Goal: Task Accomplishment & Management: Use online tool/utility

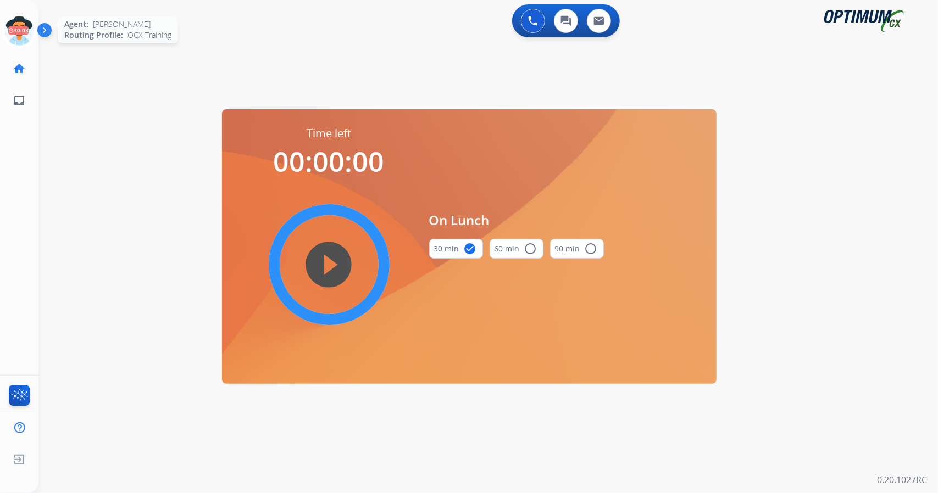
click at [21, 24] on icon at bounding box center [20, 31] width 36 height 36
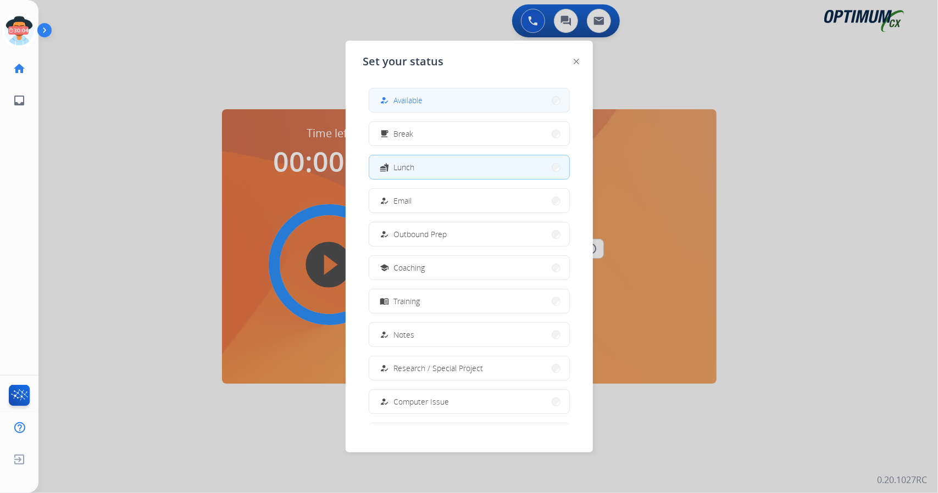
click at [459, 101] on button "how_to_reg Available" at bounding box center [469, 100] width 200 height 24
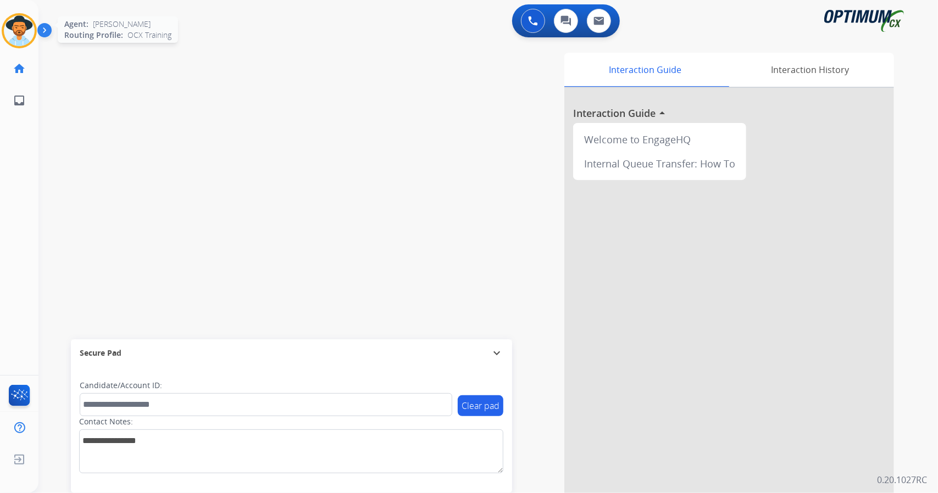
click at [30, 24] on img at bounding box center [19, 30] width 31 height 31
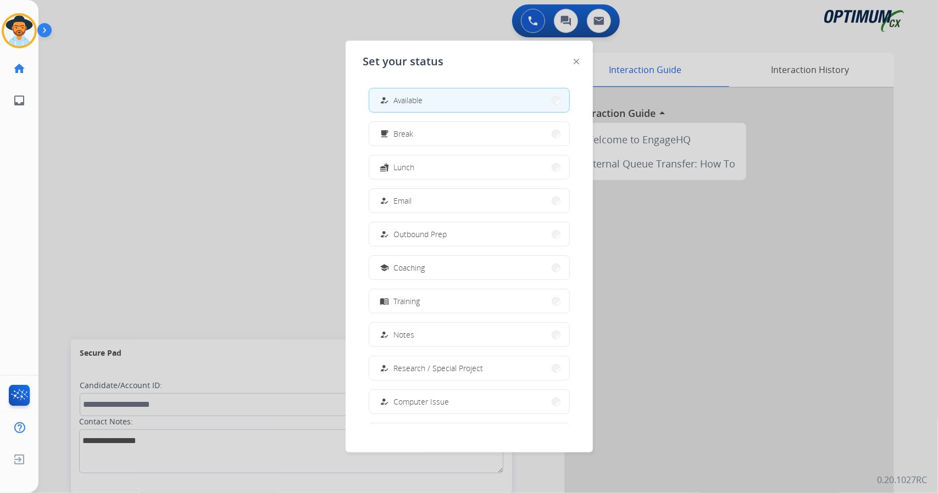
click at [227, 138] on div at bounding box center [469, 246] width 938 height 493
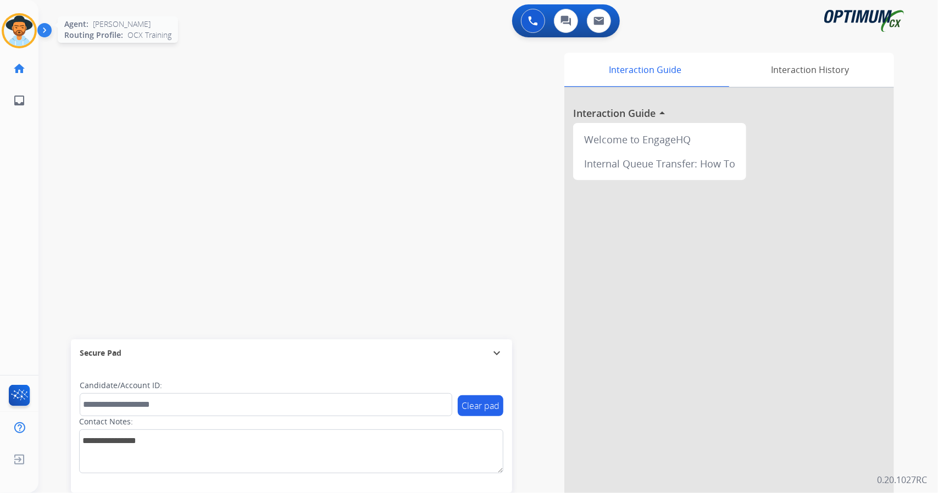
click at [12, 19] on img at bounding box center [19, 30] width 31 height 31
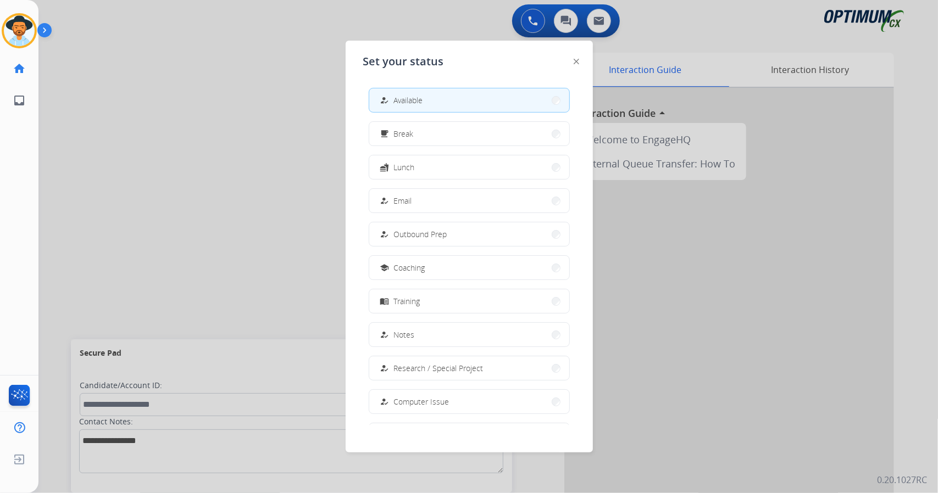
click at [141, 109] on div at bounding box center [469, 246] width 938 height 493
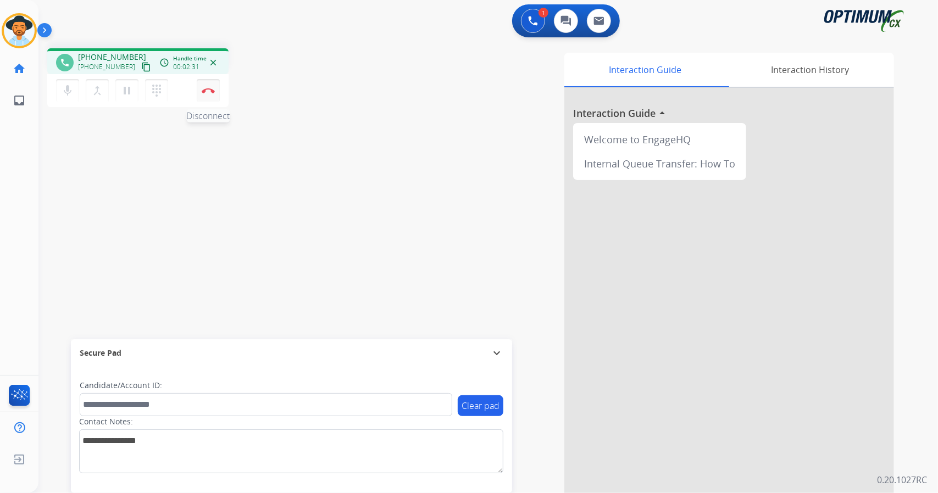
click at [204, 96] on button "Disconnect" at bounding box center [208, 90] width 23 height 23
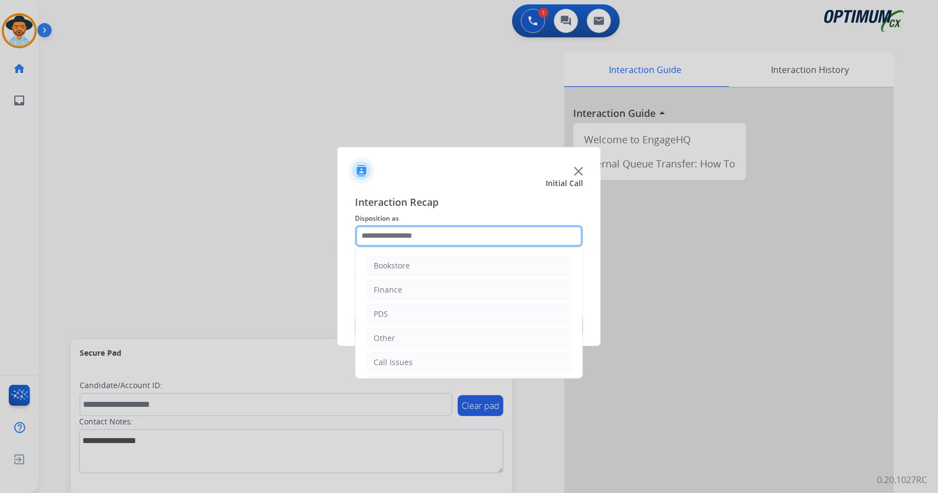
click at [465, 228] on input "text" at bounding box center [469, 236] width 228 height 22
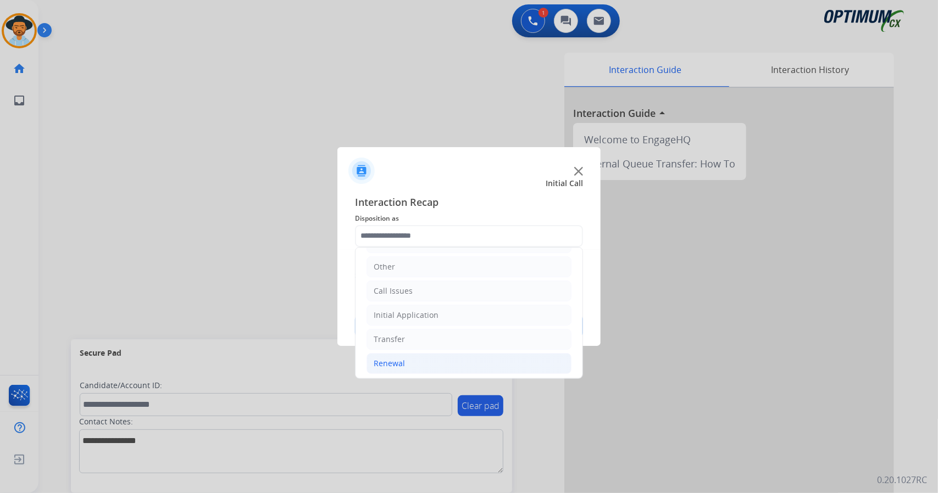
click at [468, 365] on li "Renewal" at bounding box center [469, 363] width 205 height 21
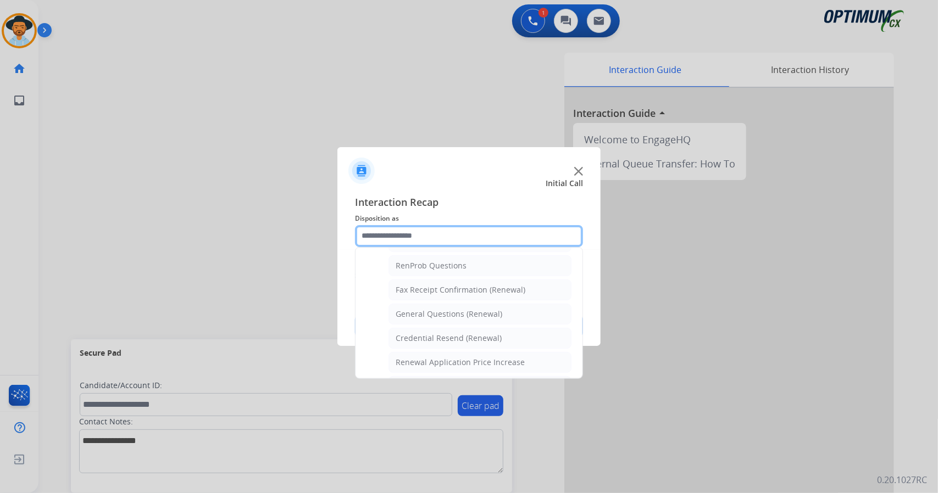
scroll to position [273, 0]
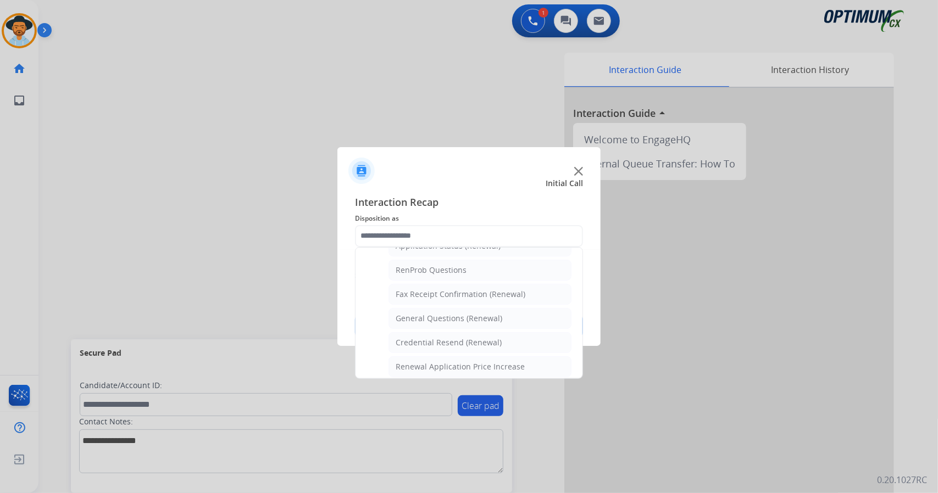
click at [456, 313] on div "General Questions (Renewal)" at bounding box center [449, 318] width 107 height 11
type input "**********"
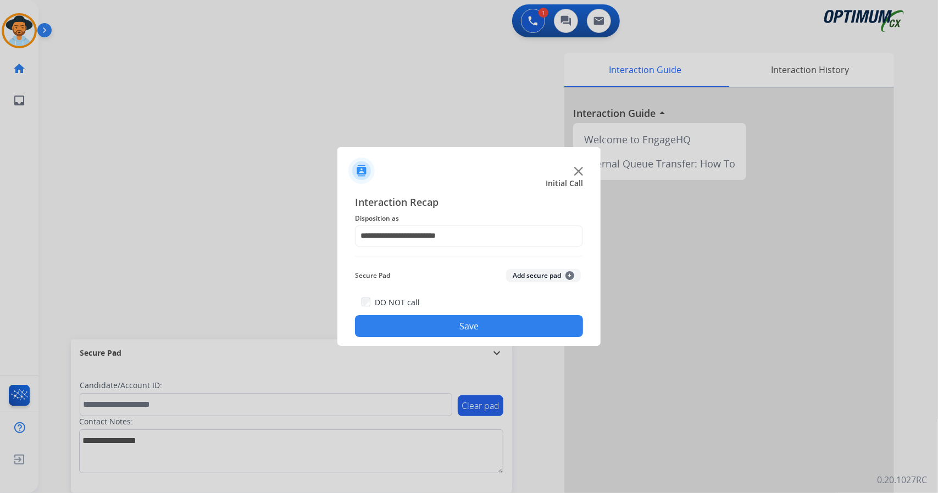
click at [459, 319] on button "Save" at bounding box center [469, 326] width 228 height 22
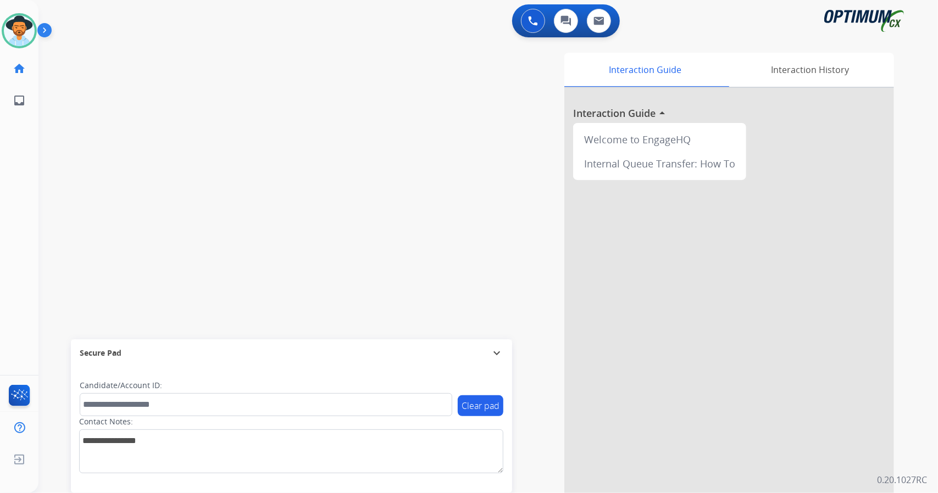
click at [81, 196] on div "swap_horiz Break voice bridge close_fullscreen Connect 3-Way Call merge_type Se…" at bounding box center [474, 269] width 873 height 458
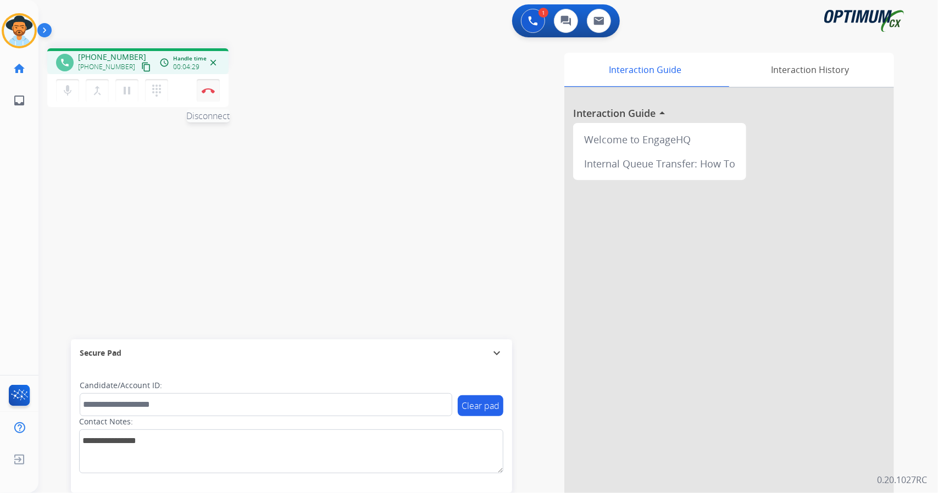
click at [215, 93] on button "Disconnect" at bounding box center [208, 90] width 23 height 23
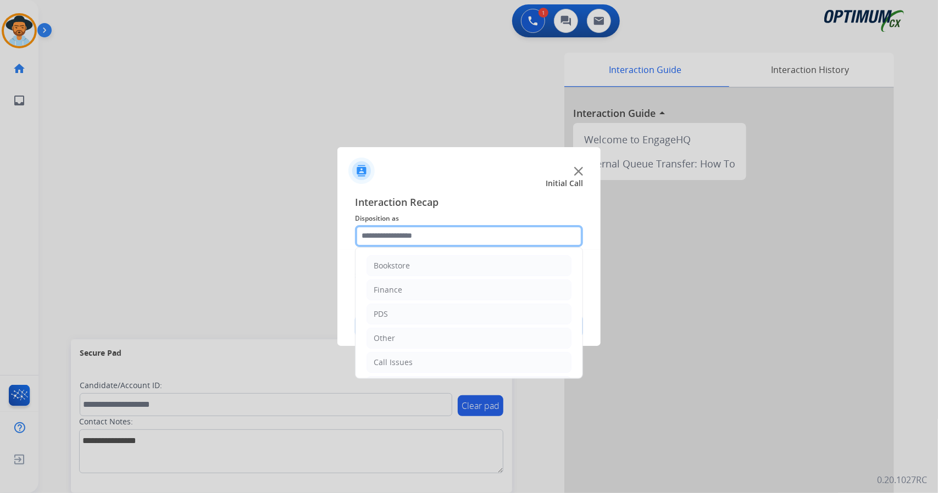
click at [424, 234] on input "text" at bounding box center [469, 236] width 228 height 22
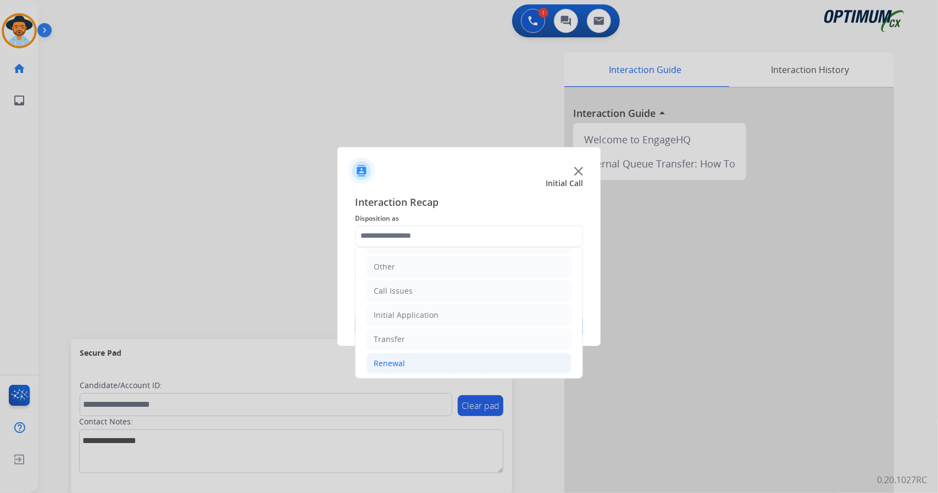
click at [429, 357] on li "Renewal" at bounding box center [469, 363] width 205 height 21
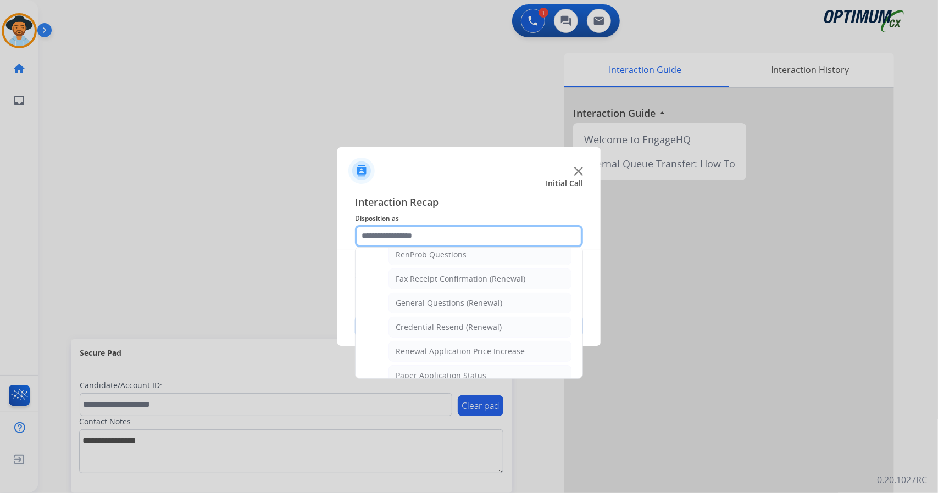
scroll to position [281, 0]
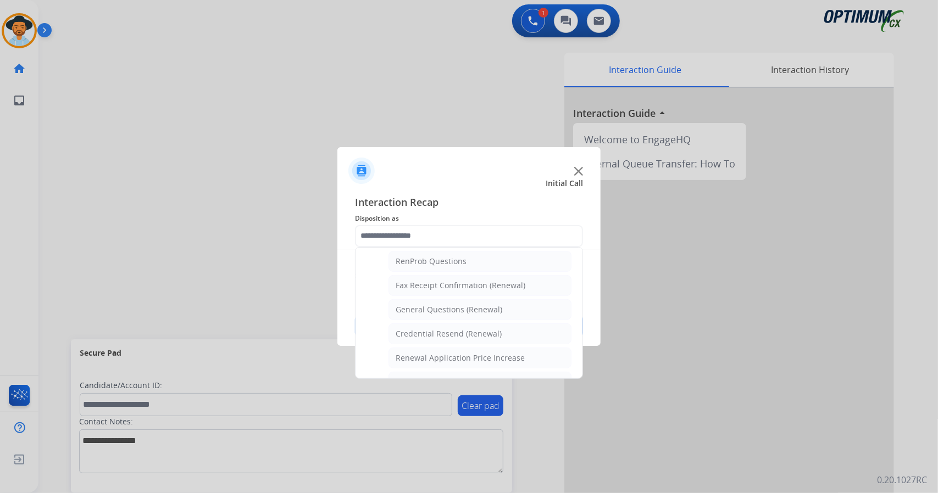
click at [422, 304] on div "General Questions (Renewal)" at bounding box center [449, 309] width 107 height 11
type input "**********"
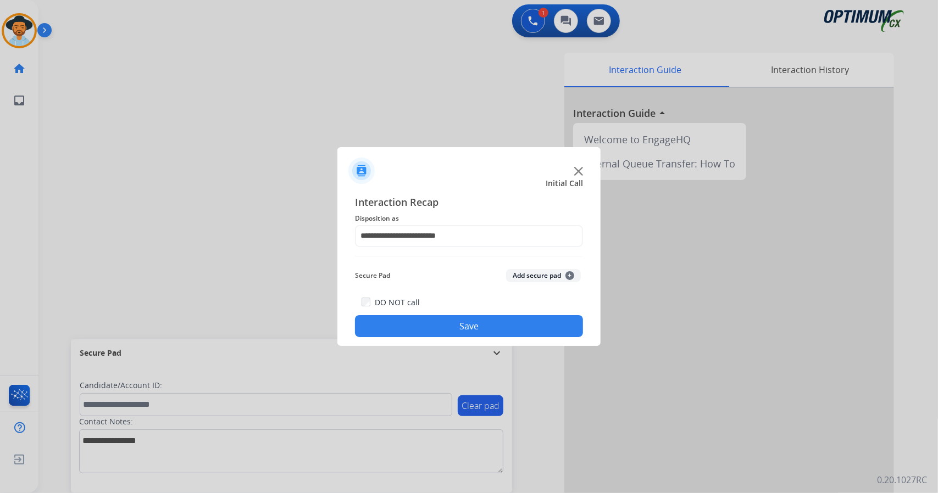
click at [428, 329] on button "Save" at bounding box center [469, 326] width 228 height 22
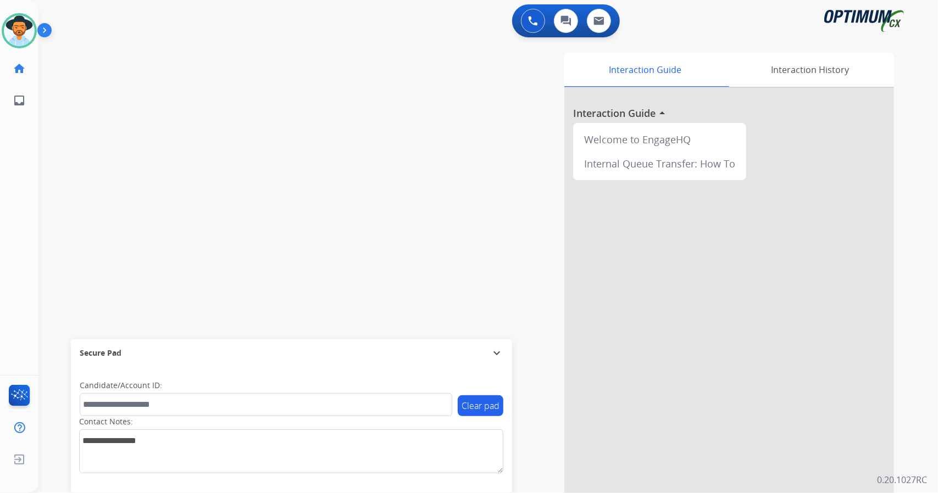
click at [62, 154] on div "swap_horiz Break voice bridge close_fullscreen Connect 3-Way Call merge_type Se…" at bounding box center [474, 269] width 873 height 458
click at [83, 154] on div "swap_horiz Break voice bridge close_fullscreen Connect 3-Way Call merge_type Se…" at bounding box center [474, 269] width 873 height 458
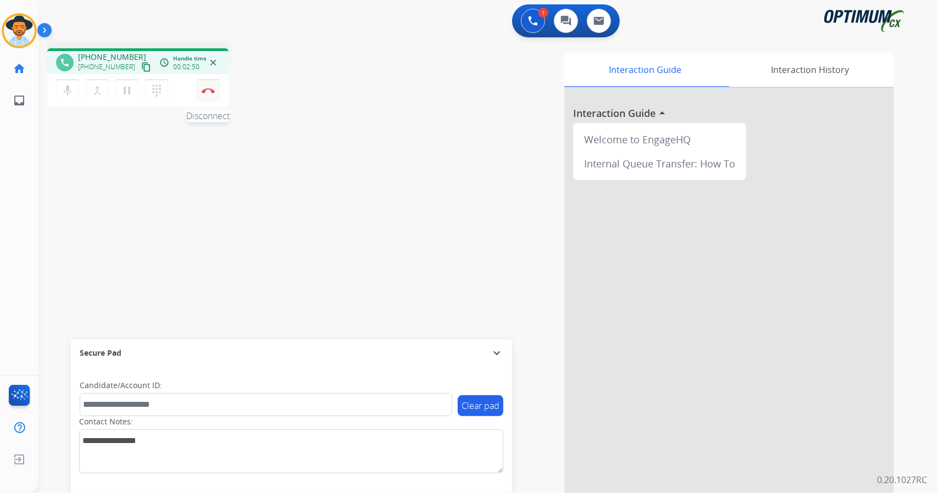
click at [215, 91] on button "Disconnect" at bounding box center [208, 90] width 23 height 23
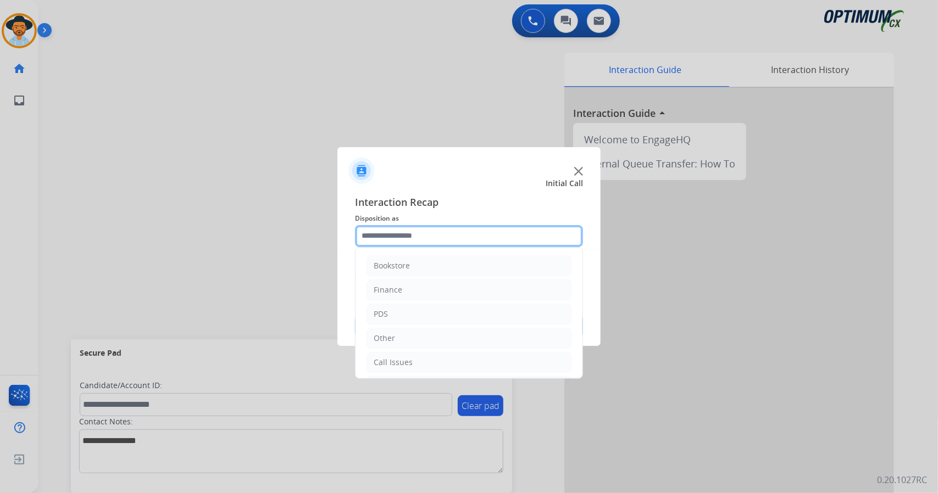
click at [490, 234] on input "text" at bounding box center [469, 236] width 228 height 22
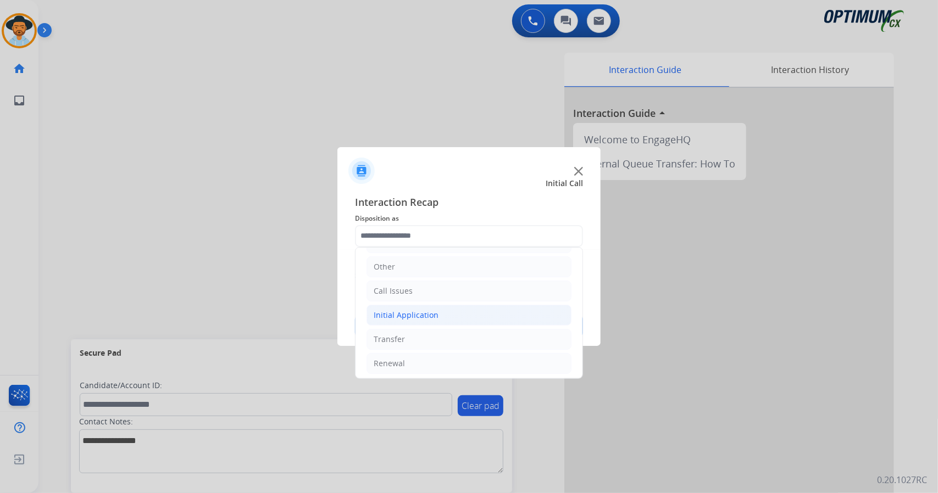
click at [439, 317] on li "Initial Application" at bounding box center [469, 315] width 205 height 21
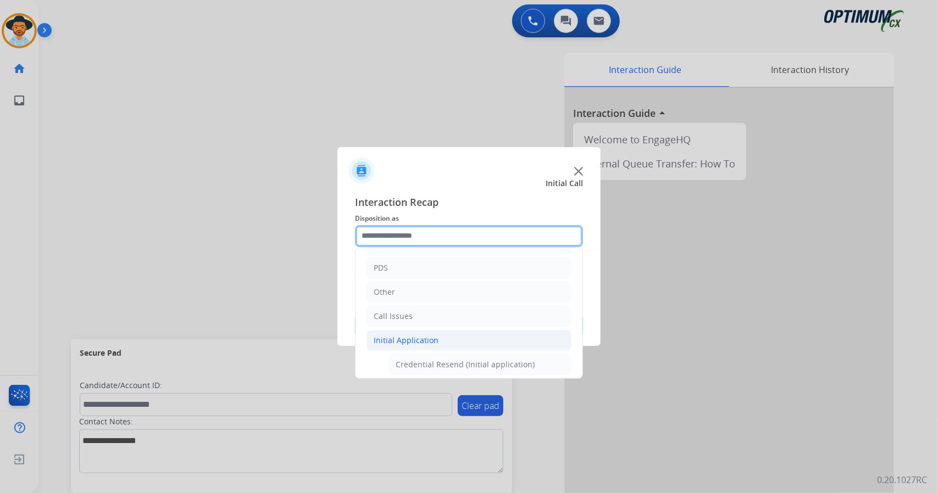
scroll to position [46, 0]
click at [439, 317] on li "Call Issues" at bounding box center [469, 317] width 205 height 21
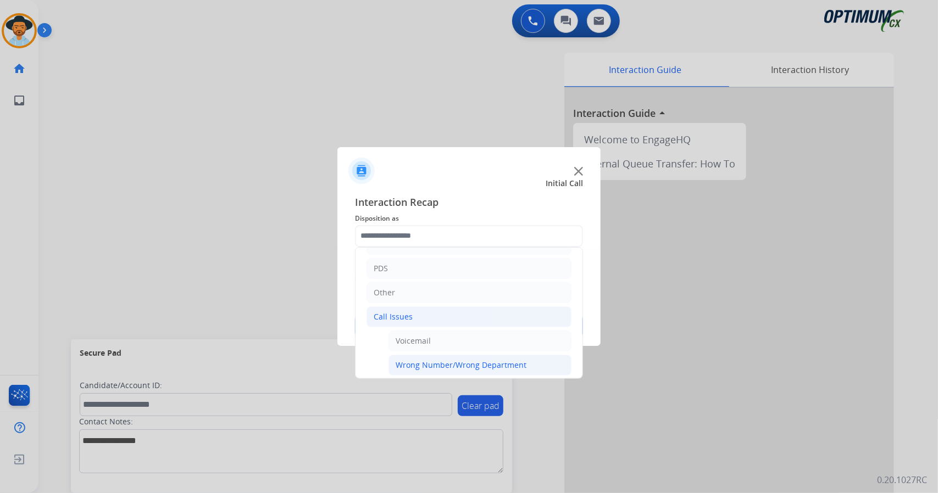
click at [440, 360] on div "Wrong Number/Wrong Department" at bounding box center [461, 365] width 131 height 11
type input "**********"
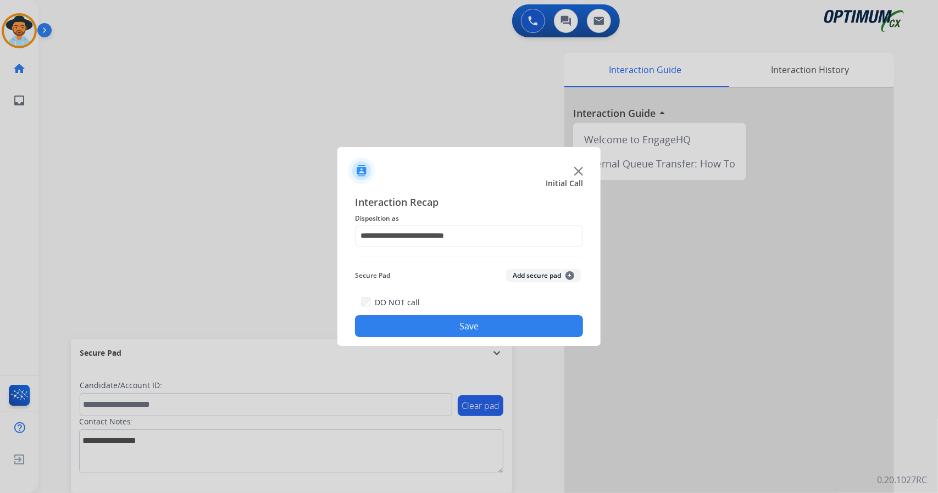
click at [432, 328] on button "Save" at bounding box center [469, 326] width 228 height 22
click at [435, 241] on input "text" at bounding box center [469, 236] width 228 height 22
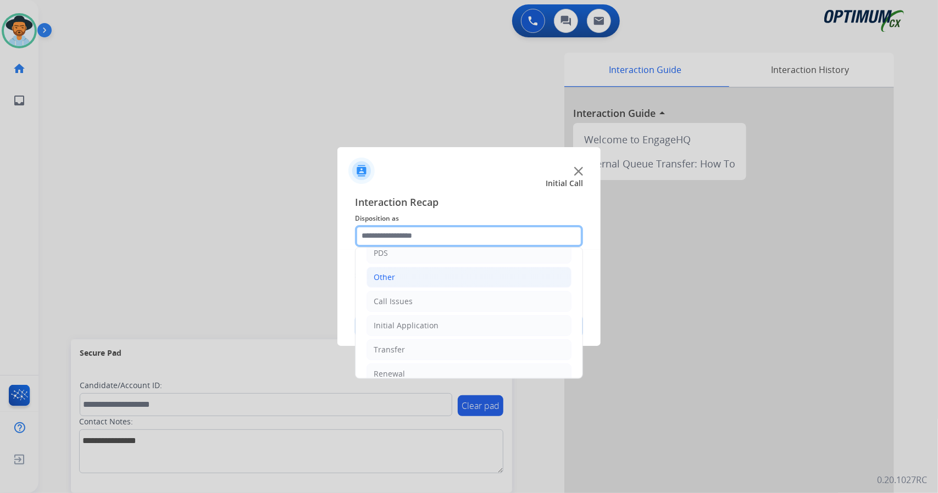
scroll to position [71, 0]
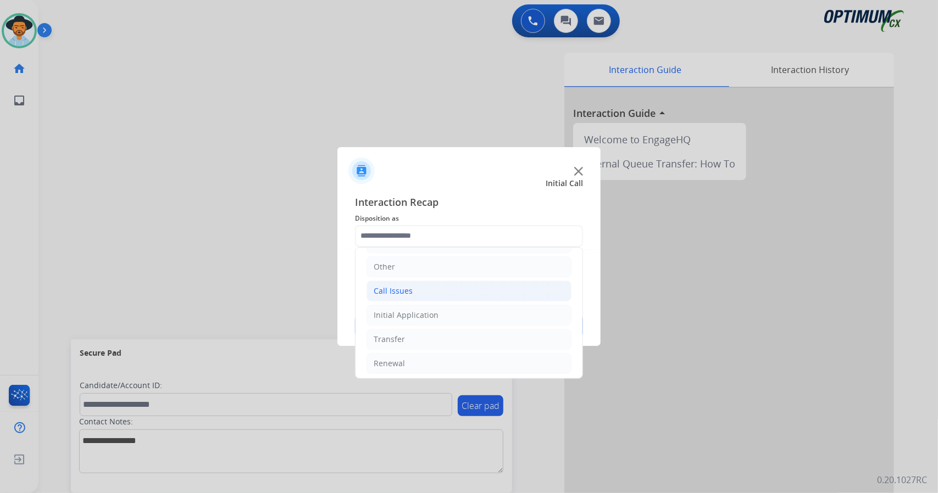
click at [424, 297] on li "Call Issues" at bounding box center [469, 291] width 205 height 21
click at [419, 359] on div "Dropped Call" at bounding box center [420, 363] width 48 height 11
type input "**********"
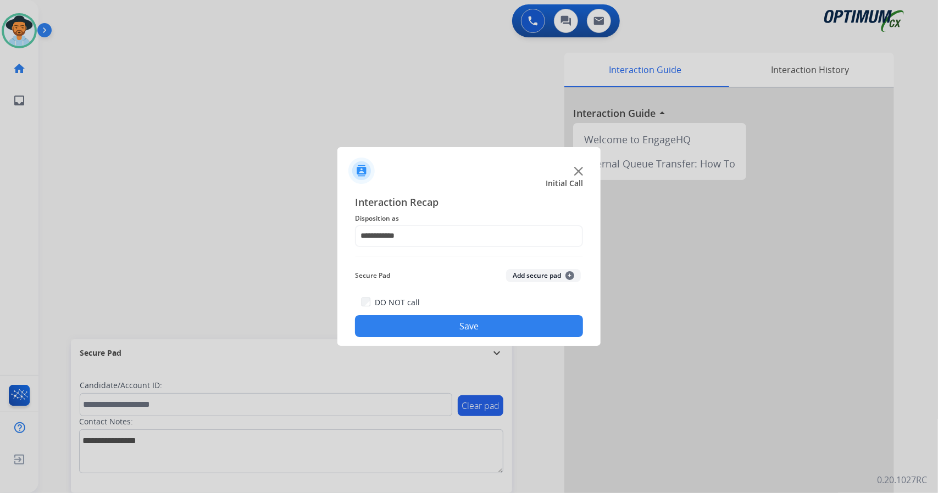
click at [419, 333] on button "Save" at bounding box center [469, 326] width 228 height 22
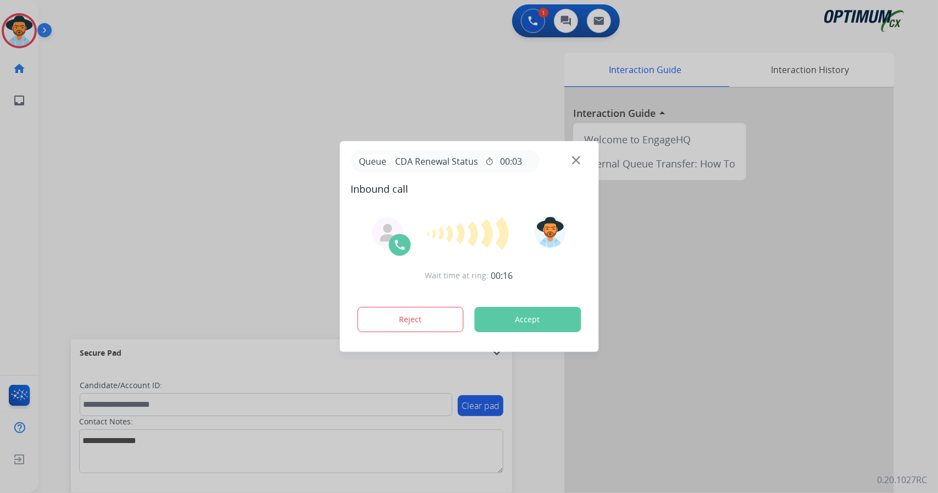
click at [522, 321] on button "Accept" at bounding box center [527, 319] width 107 height 25
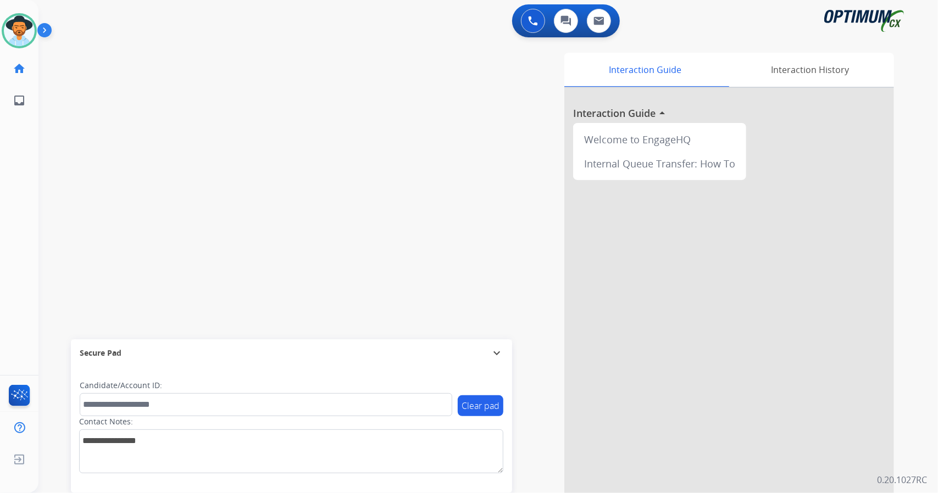
click at [293, 301] on div "swap_horiz Break voice bridge close_fullscreen Connect 3-Way Call merge_type Se…" at bounding box center [474, 269] width 873 height 458
click at [17, 37] on img at bounding box center [19, 30] width 31 height 31
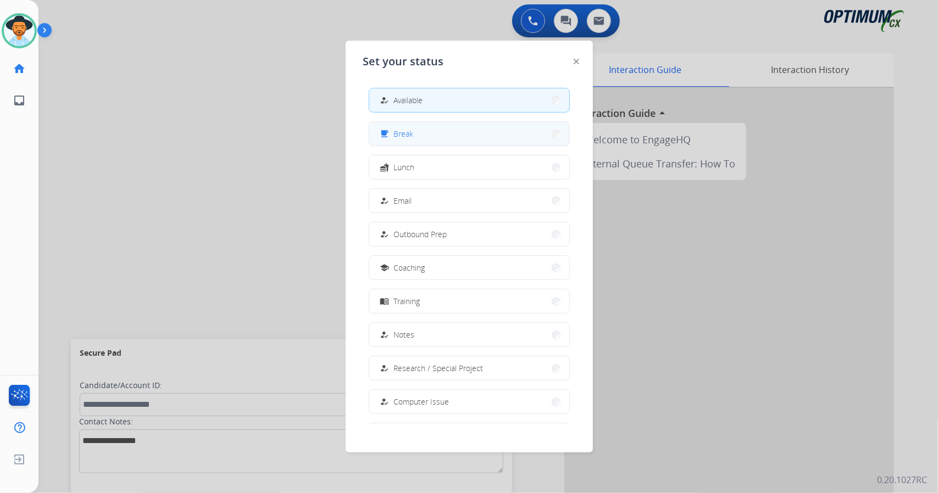
click at [404, 145] on div "free_breakfast Break" at bounding box center [469, 133] width 201 height 25
click at [448, 141] on button "free_breakfast Break" at bounding box center [469, 134] width 200 height 24
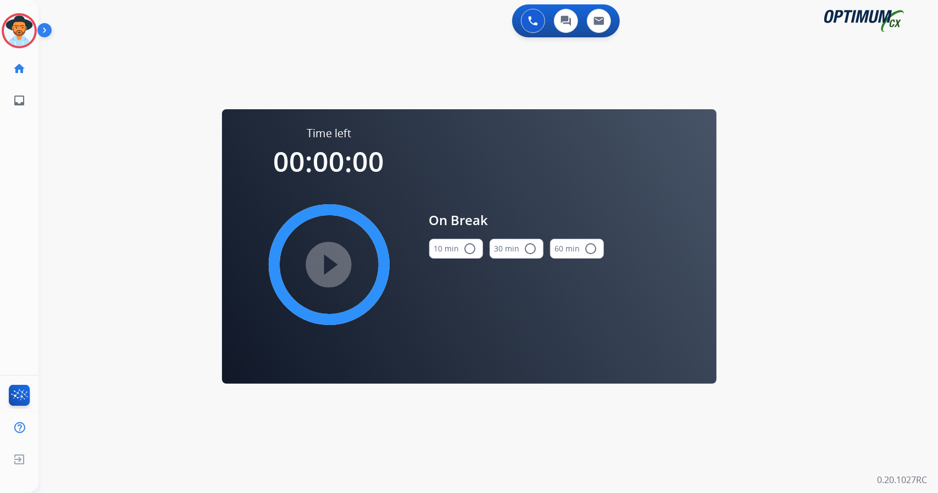
click at [448, 141] on div "On Break 10 min radio_button_unchecked 30 min radio_button_unchecked 60 min rad…" at bounding box center [516, 239] width 175 height 227
click at [22, 42] on img at bounding box center [19, 30] width 31 height 31
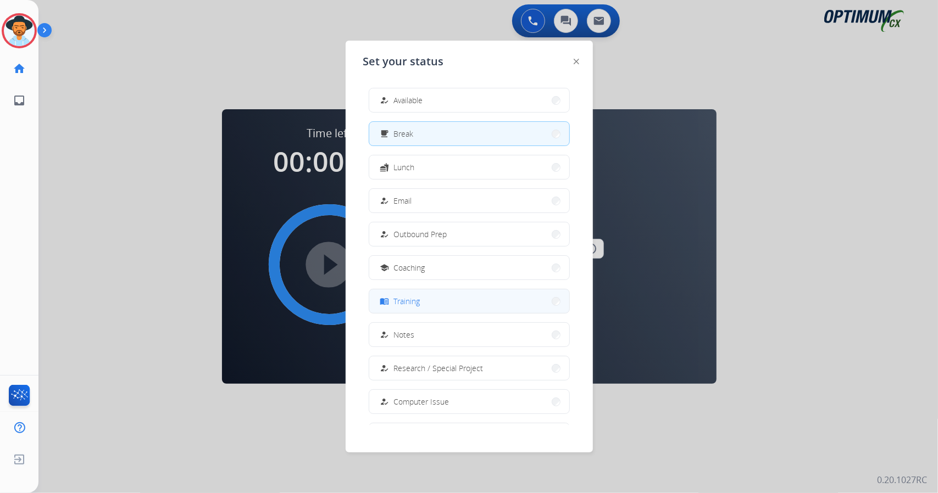
click at [453, 294] on button "menu_book Training" at bounding box center [469, 302] width 200 height 24
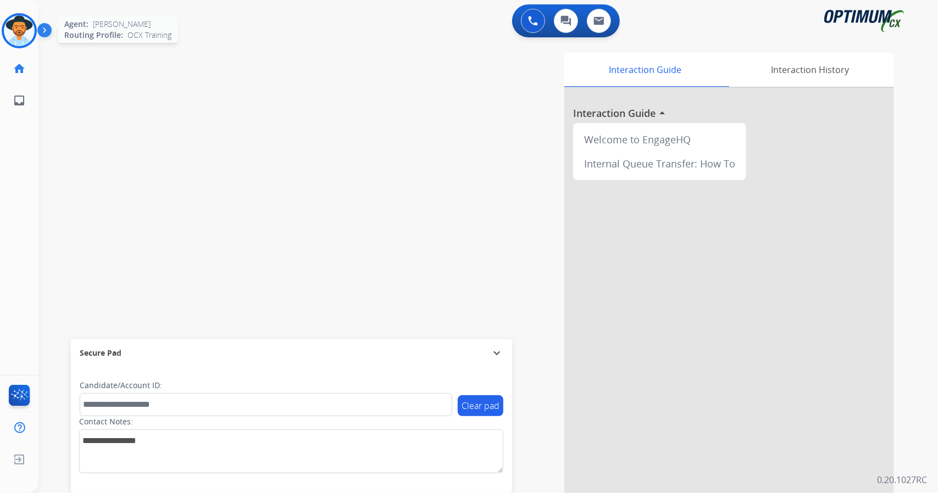
click at [13, 28] on img at bounding box center [19, 30] width 31 height 31
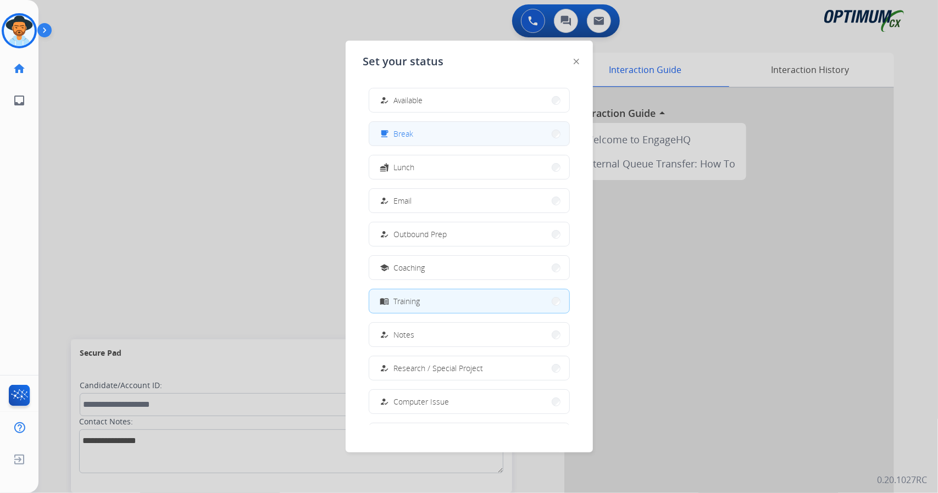
click at [404, 126] on button "free_breakfast Break" at bounding box center [469, 134] width 200 height 24
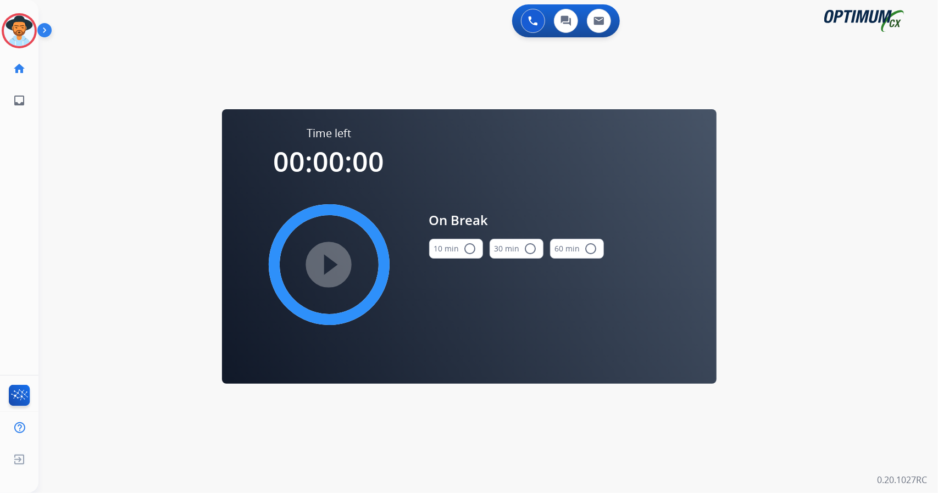
click at [904, 302] on div "0 Voice Interactions 0 Chat Interactions 0 Email Interactions swap_horiz Break …" at bounding box center [488, 246] width 900 height 493
click at [458, 250] on button "10 min radio_button_unchecked" at bounding box center [456, 249] width 54 height 20
click at [336, 258] on mat-icon "play_circle_filled" at bounding box center [329, 264] width 13 height 13
click at [12, 27] on icon at bounding box center [20, 31] width 36 height 36
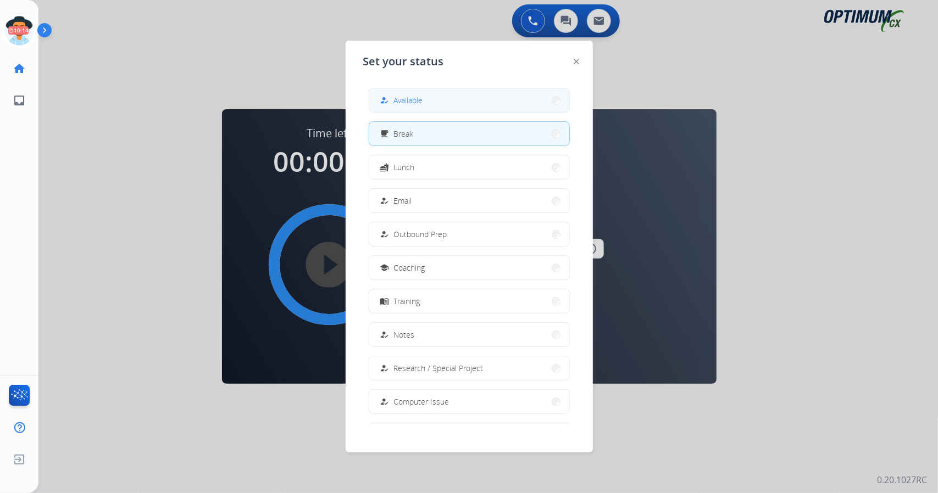
click at [510, 94] on button "how_to_reg Available" at bounding box center [469, 100] width 200 height 24
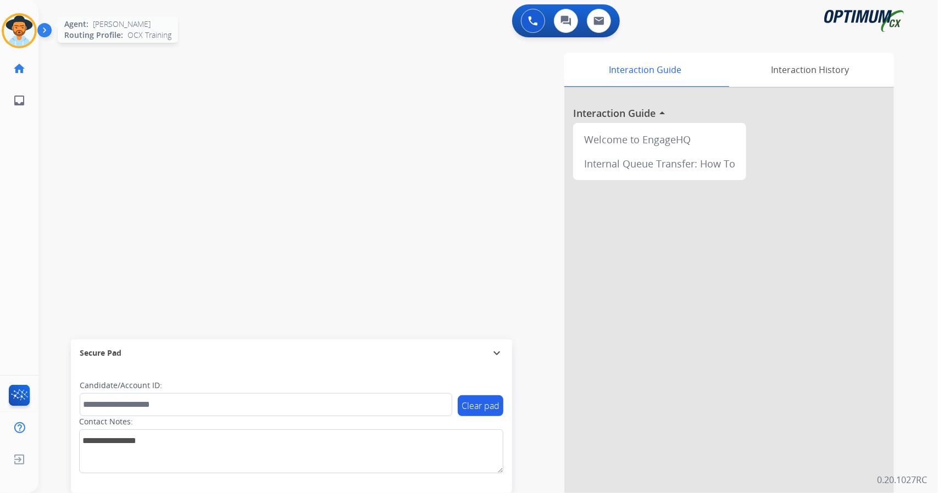
click at [19, 36] on img at bounding box center [19, 30] width 31 height 31
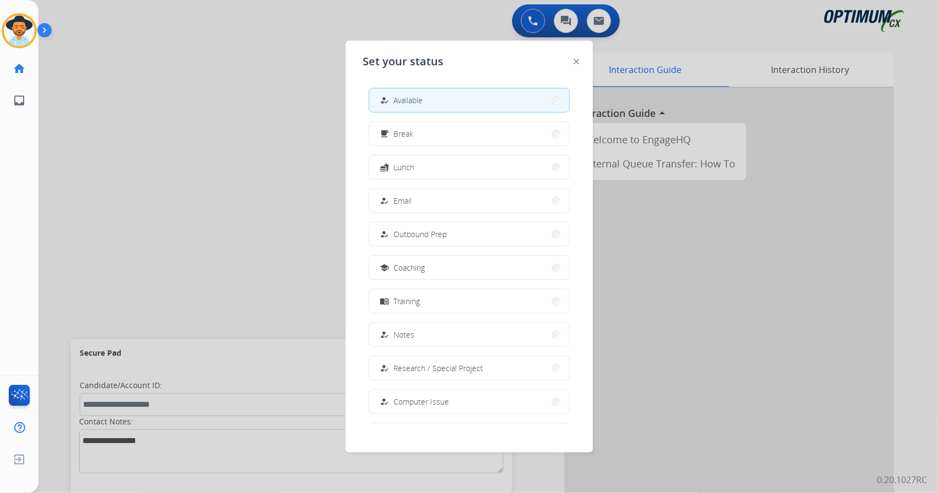
click at [204, 150] on div at bounding box center [469, 246] width 938 height 493
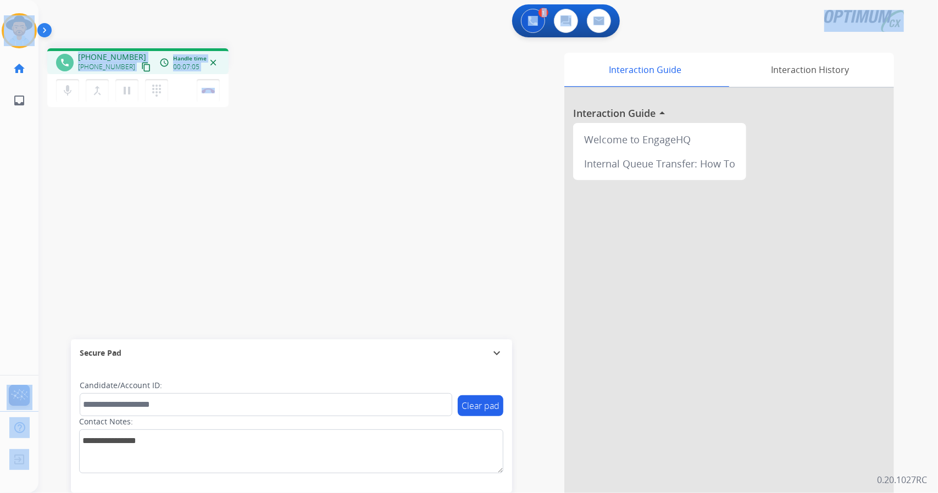
drag, startPoint x: 270, startPoint y: 82, endPoint x: 15, endPoint y: 4, distance: 266.3
click at [15, 4] on div "Outbound call Quit Outbound call Quit Schedule interaction + Add to my list Cus…" at bounding box center [469, 246] width 938 height 493
click at [101, 30] on div "1 Voice Interactions 0 Chat Interactions 0 Email Interactions" at bounding box center [482, 21] width 860 height 35
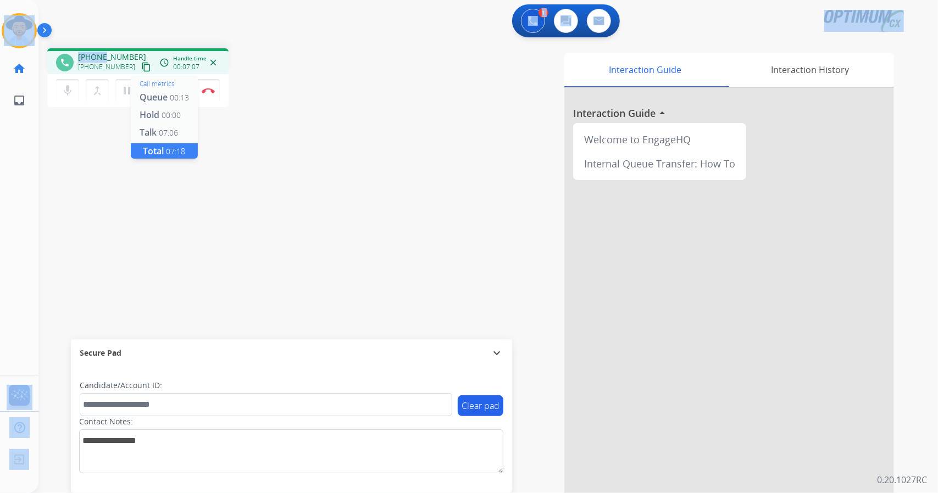
scroll to position [0, 3]
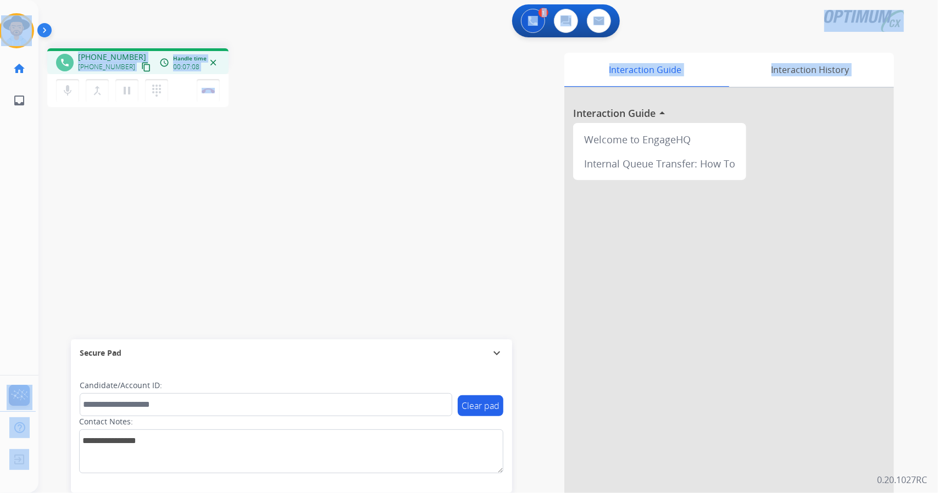
drag, startPoint x: 4, startPoint y: 9, endPoint x: 310, endPoint y: 206, distance: 363.4
click at [310, 206] on div "Outbound call Quit Outbound call Quit Schedule interaction + Add to my list Cus…" at bounding box center [469, 246] width 938 height 493
click at [310, 206] on div "phone [PHONE_NUMBER] [PHONE_NUMBER] content_copy access_time Call metrics Queue…" at bounding box center [474, 269] width 873 height 458
drag, startPoint x: 4, startPoint y: 3, endPoint x: 341, endPoint y: 241, distance: 412.4
click at [341, 241] on div "Outbound call Quit Outbound call Quit Schedule interaction + Add to my list Cus…" at bounding box center [469, 246] width 938 height 493
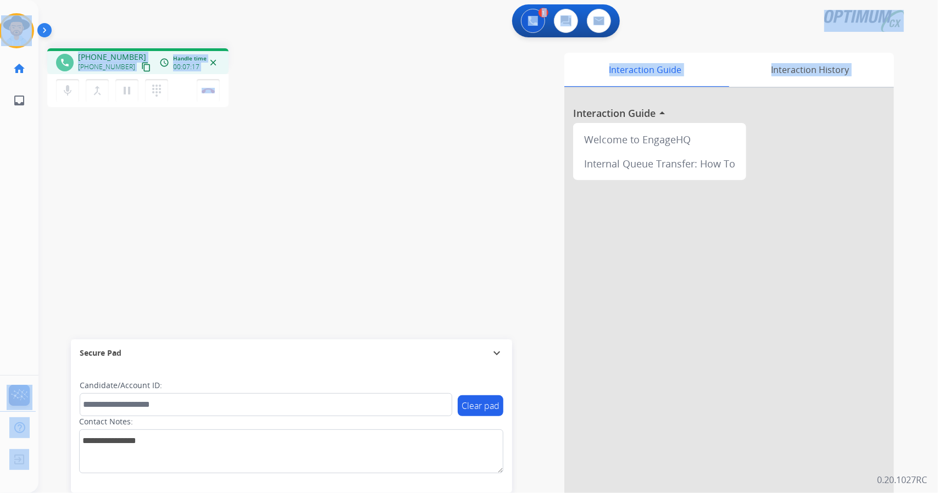
click at [306, 152] on div "phone [PHONE_NUMBER] [PHONE_NUMBER] content_copy access_time Call metrics Queue…" at bounding box center [474, 269] width 873 height 458
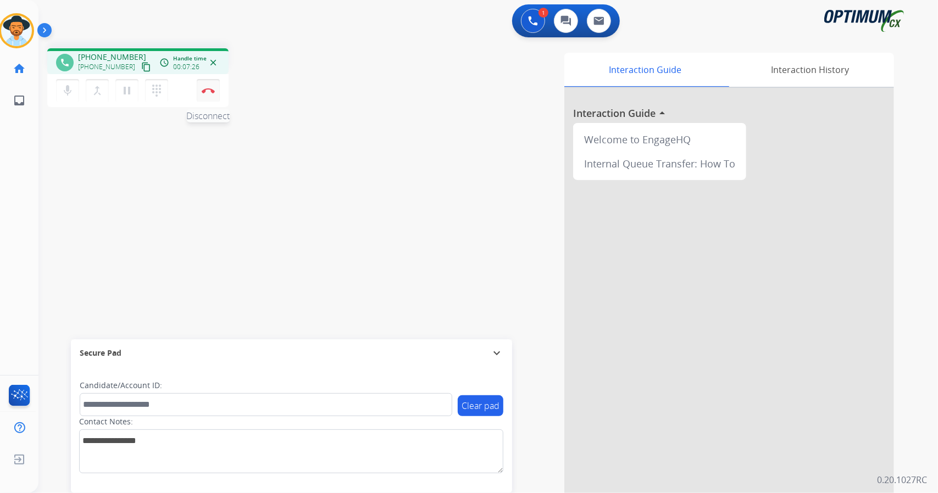
click at [211, 88] on img at bounding box center [208, 90] width 13 height 5
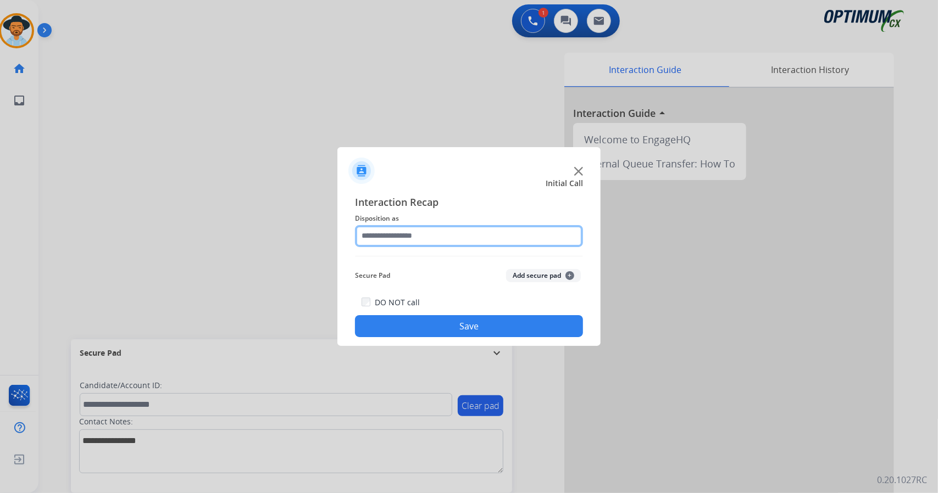
click at [428, 231] on input "text" at bounding box center [469, 236] width 228 height 22
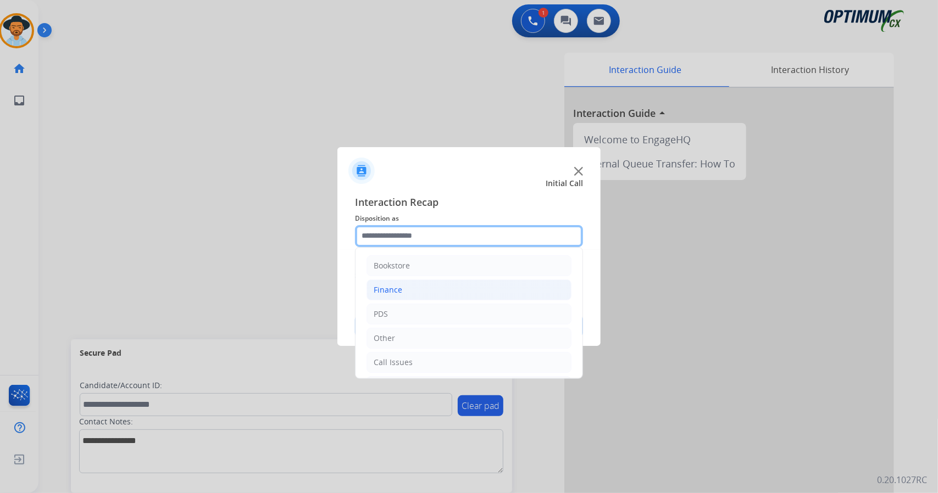
scroll to position [71, 0]
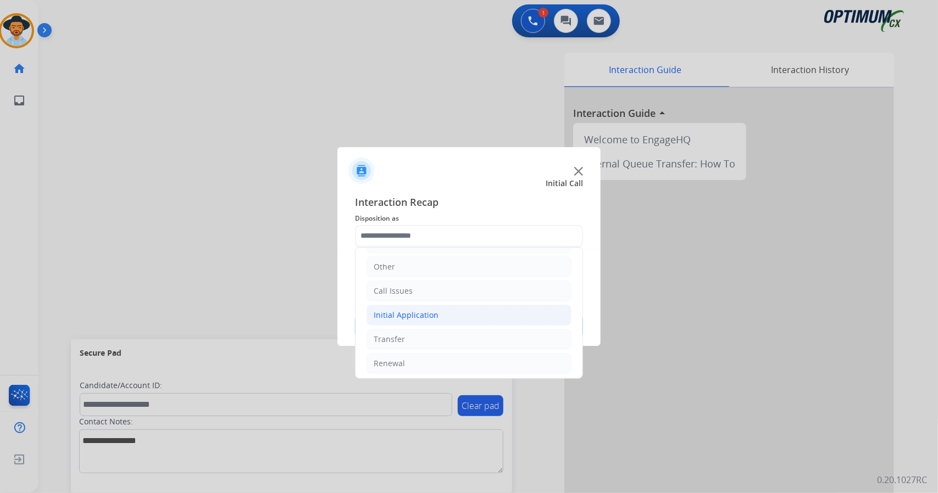
click at [417, 316] on div "Initial Application" at bounding box center [406, 315] width 65 height 11
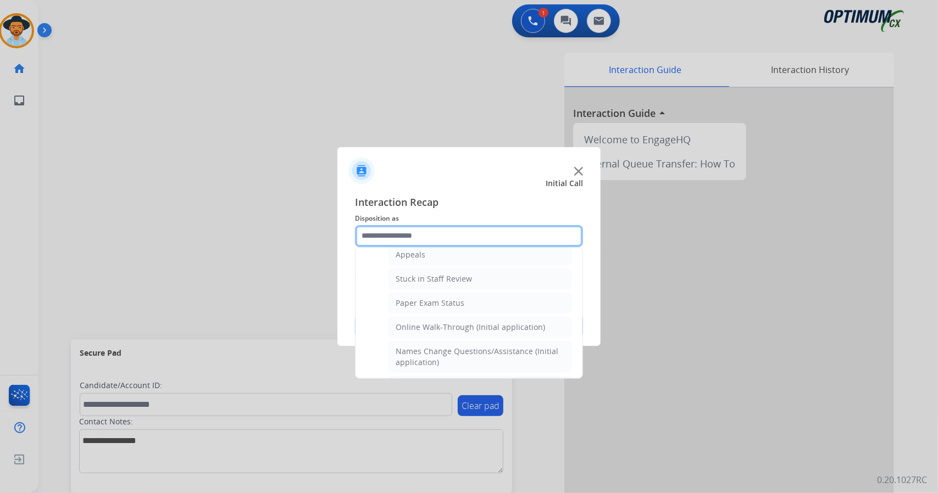
scroll to position [181, 0]
click at [417, 317] on li "Online Walk-Through (Initial application)" at bounding box center [480, 327] width 183 height 21
type input "**********"
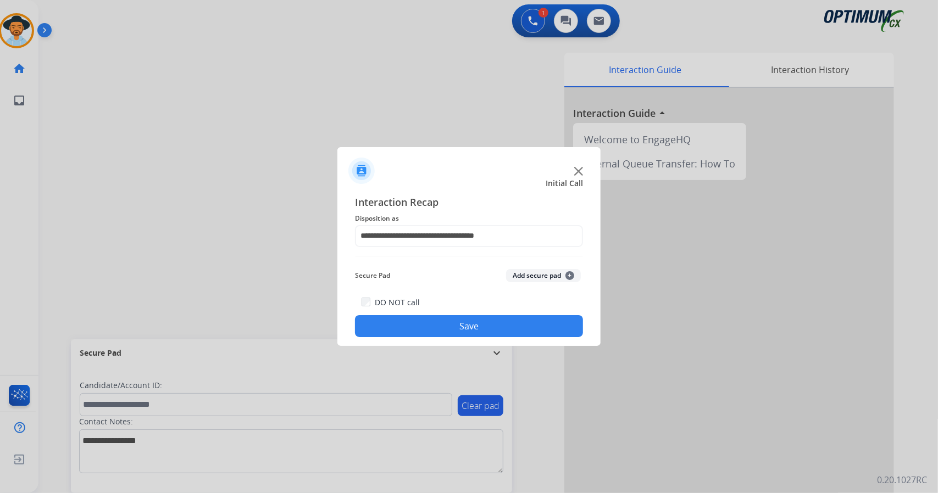
click at [422, 324] on button "Save" at bounding box center [469, 326] width 228 height 22
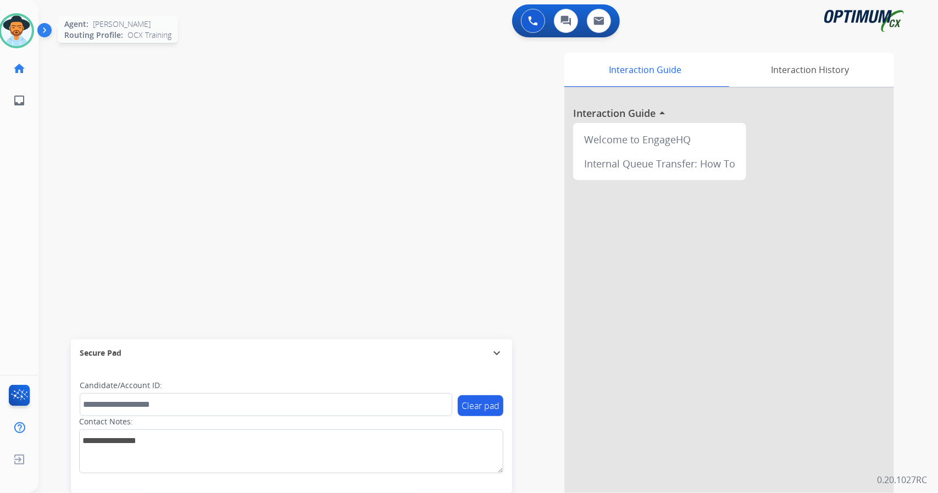
click at [21, 42] on img at bounding box center [16, 30] width 31 height 31
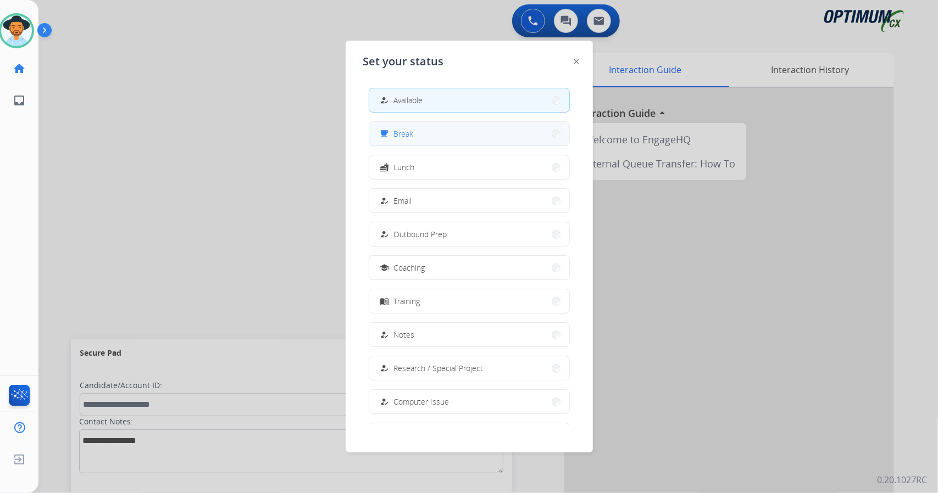
click at [412, 139] on span "Break" at bounding box center [404, 134] width 20 height 12
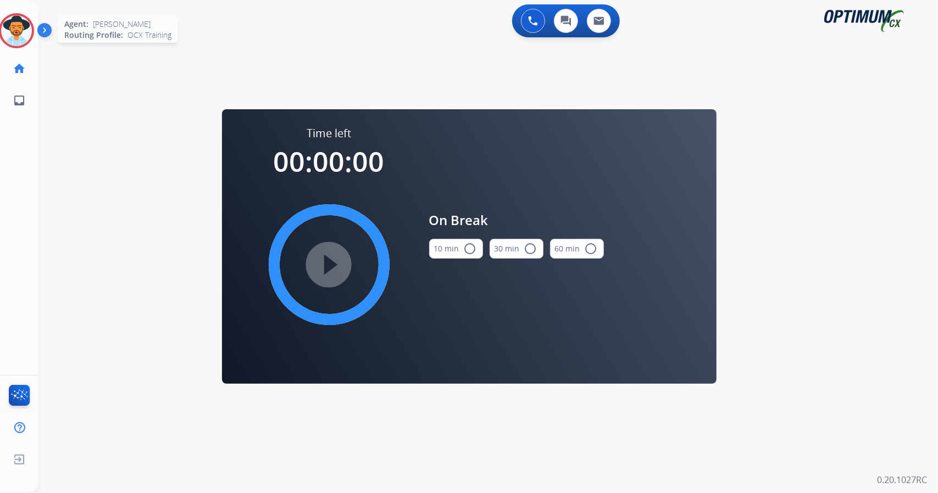
click at [22, 27] on img at bounding box center [16, 30] width 31 height 31
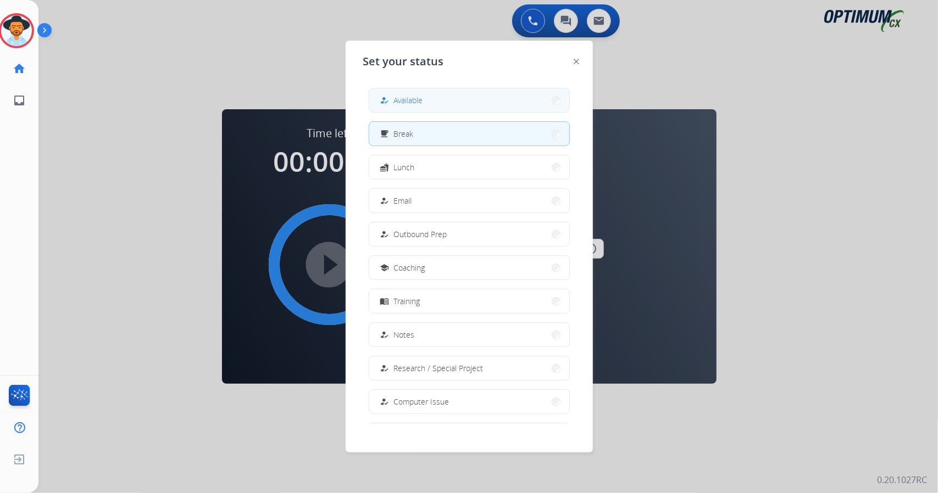
click at [489, 94] on button "how_to_reg Available" at bounding box center [469, 100] width 200 height 24
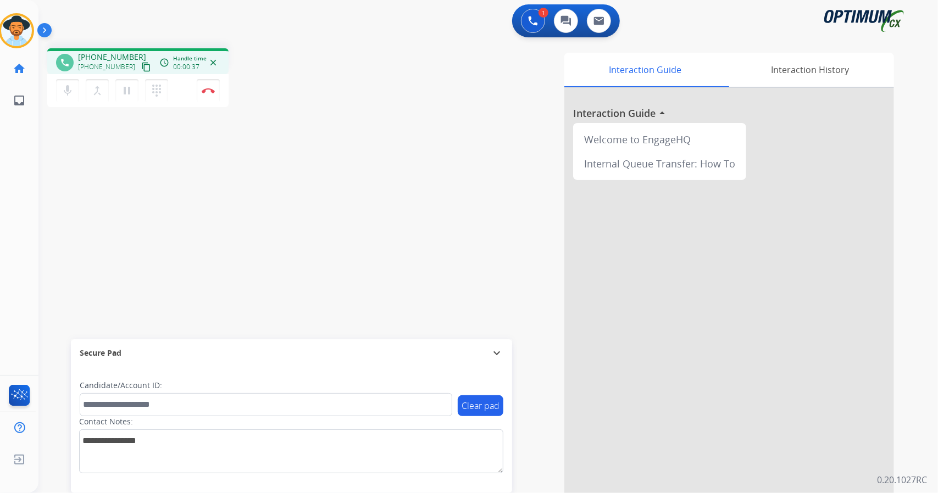
click at [45, 262] on div "phone [PHONE_NUMBER] [PHONE_NUMBER] content_copy access_time Call metrics Queue…" at bounding box center [474, 269] width 873 height 458
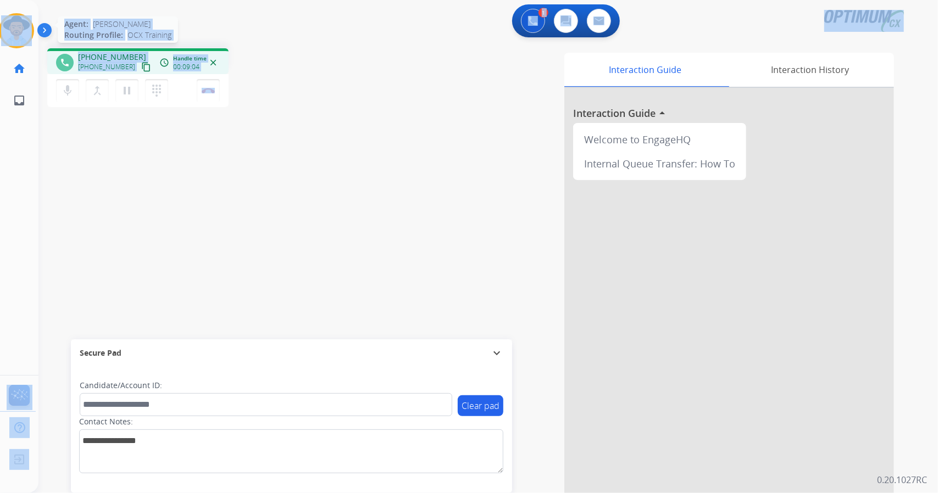
drag, startPoint x: 256, startPoint y: 90, endPoint x: 0, endPoint y: 19, distance: 265.8
click at [0, 19] on div "Outbound call Quit Outbound call Quit Schedule interaction + Add to my list Cus…" at bounding box center [469, 246] width 938 height 493
click at [308, 53] on div "phone [PHONE_NUMBER] [PHONE_NUMBER] content_copy access_time Call metrics Queue…" at bounding box center [196, 79] width 298 height 62
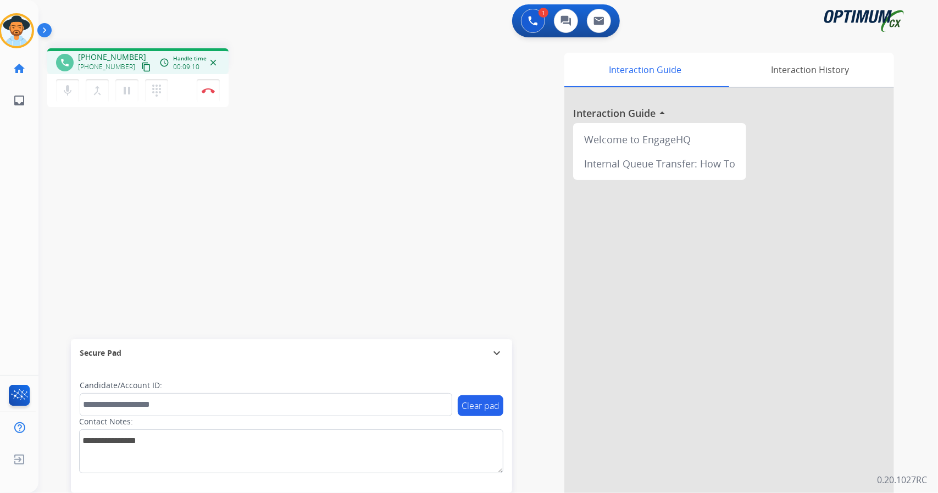
click at [398, 88] on div "Interaction Guide Interaction History Interaction Guide arrow_drop_up Welcome t…" at bounding box center [622, 275] width 544 height 445
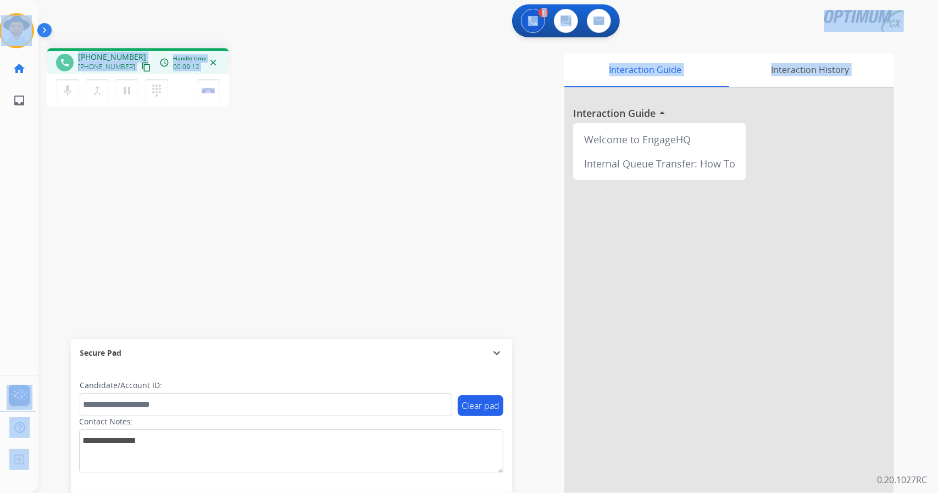
drag, startPoint x: 3, startPoint y: 2, endPoint x: 502, endPoint y: 174, distance: 527.4
click at [502, 174] on div "Outbound call Quit Outbound call Quit Schedule interaction + Add to my list Cus…" at bounding box center [469, 246] width 938 height 493
click at [263, 38] on div "1 Voice Interactions 0 Chat Interactions 0 Email Interactions" at bounding box center [482, 21] width 860 height 35
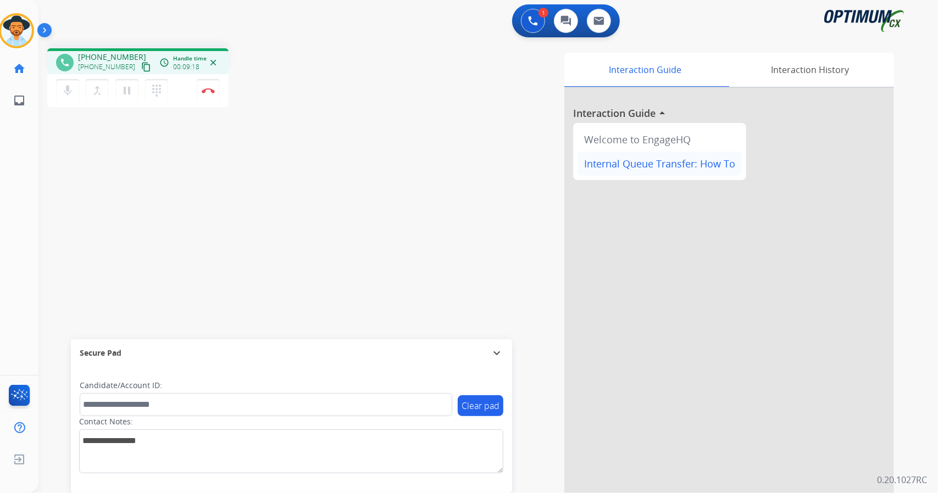
drag, startPoint x: 1, startPoint y: 3, endPoint x: 735, endPoint y: 165, distance: 751.9
click at [735, 165] on div "Outbound call Quit Outbound call Quit Schedule interaction + Add to my list Cus…" at bounding box center [469, 246] width 938 height 493
click at [296, 76] on div "phone [PHONE_NUMBER] [PHONE_NUMBER] content_copy access_time Call metrics Queue…" at bounding box center [196, 79] width 298 height 62
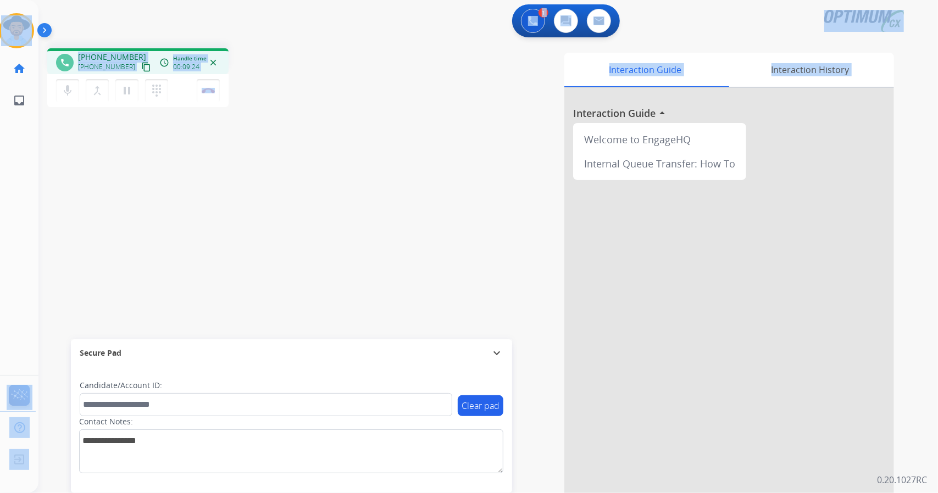
drag, startPoint x: 3, startPoint y: 3, endPoint x: 384, endPoint y: 175, distance: 417.3
click at [384, 175] on div "Outbound call Quit Outbound call Quit Schedule interaction + Add to my list Cus…" at bounding box center [469, 246] width 938 height 493
click at [279, 68] on div "phone [PHONE_NUMBER] [PHONE_NUMBER] content_copy access_time Call metrics Queue…" at bounding box center [196, 79] width 298 height 62
drag, startPoint x: 1, startPoint y: 3, endPoint x: 554, endPoint y: 129, distance: 567.5
click at [554, 129] on div "Outbound call Quit Outbound call Quit Schedule interaction + Add to my list Cus…" at bounding box center [469, 246] width 938 height 493
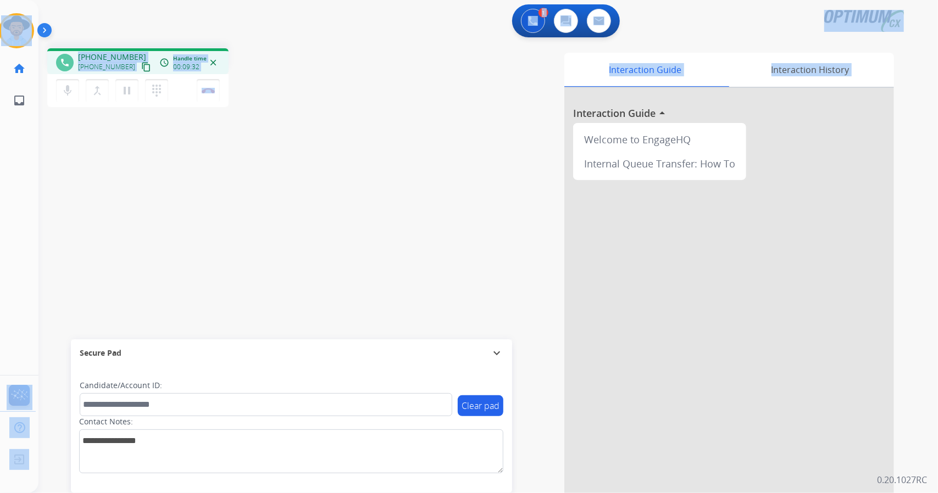
click at [309, 71] on div "phone [PHONE_NUMBER] [PHONE_NUMBER] content_copy access_time Call metrics Queue…" at bounding box center [196, 79] width 298 height 62
drag, startPoint x: 1, startPoint y: 2, endPoint x: 341, endPoint y: 142, distance: 367.6
click at [341, 142] on div "Outbound call Quit Outbound call Quit Schedule interaction + Add to my list Cus…" at bounding box center [469, 246] width 938 height 493
click at [213, 90] on img at bounding box center [208, 90] width 13 height 5
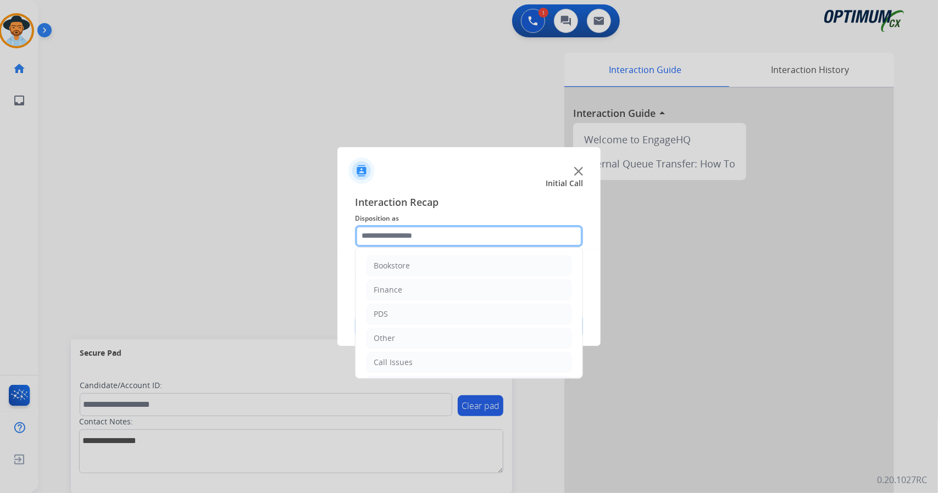
click at [439, 229] on input "text" at bounding box center [469, 236] width 228 height 22
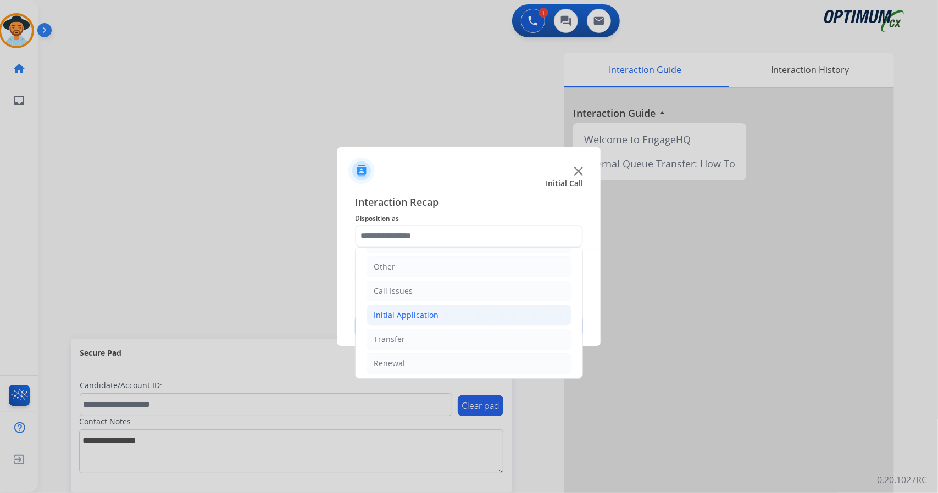
click at [434, 310] on div "Initial Application" at bounding box center [406, 315] width 65 height 11
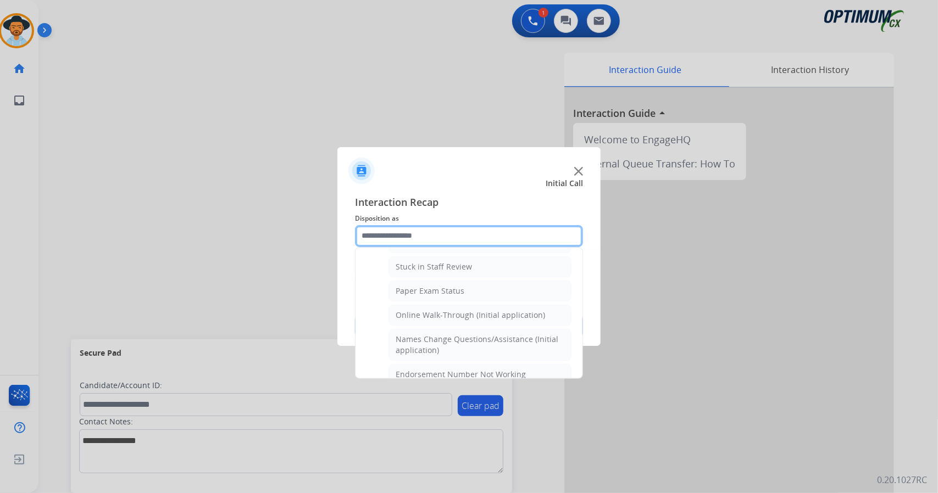
scroll to position [193, 0]
click at [434, 309] on div "Online Walk-Through (Initial application)" at bounding box center [470, 314] width 149 height 11
type input "**********"
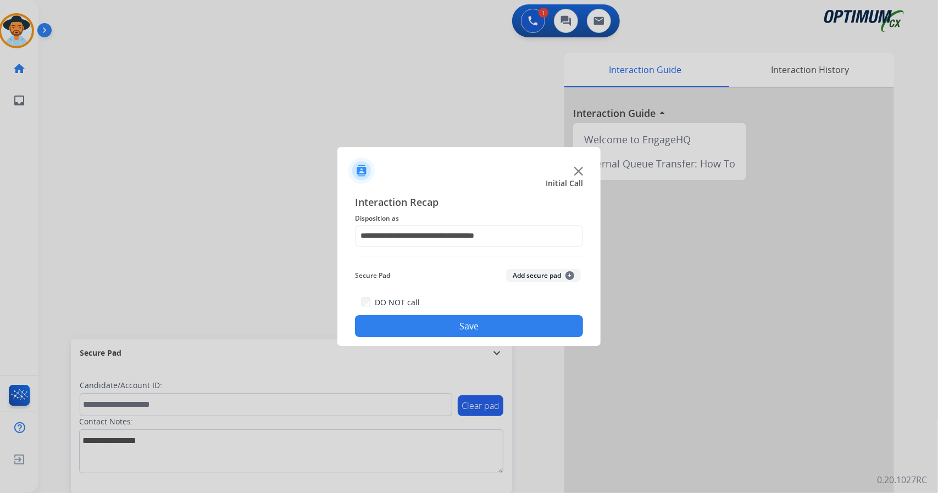
click at [437, 328] on button "Save" at bounding box center [469, 326] width 228 height 22
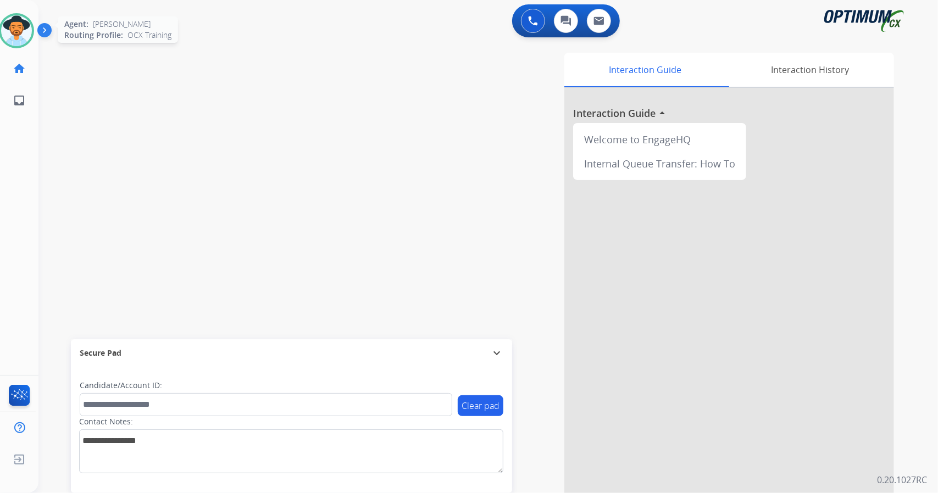
click at [24, 27] on img at bounding box center [16, 30] width 31 height 31
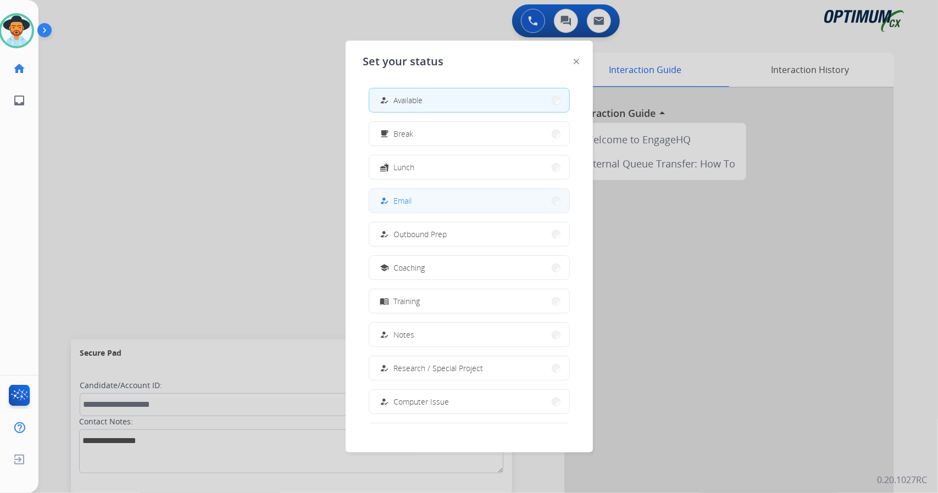
scroll to position [103, 0]
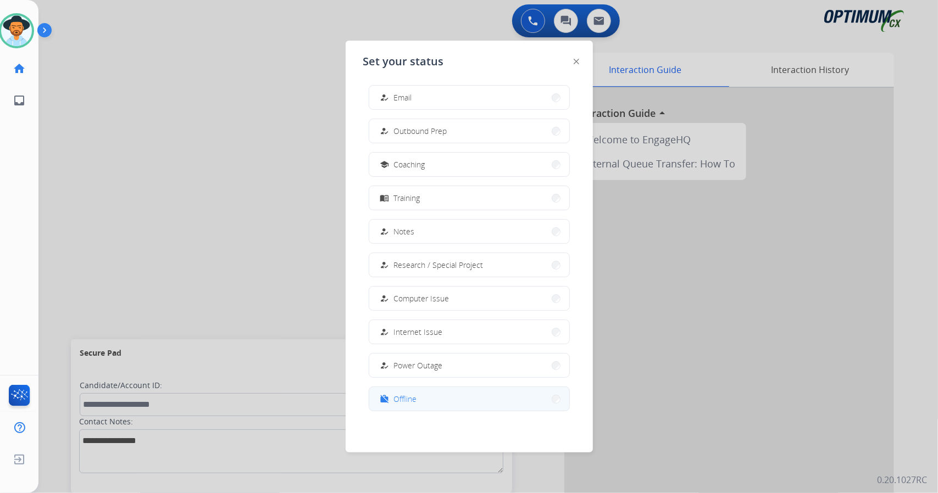
click at [415, 406] on button "work_off Offline" at bounding box center [469, 399] width 200 height 24
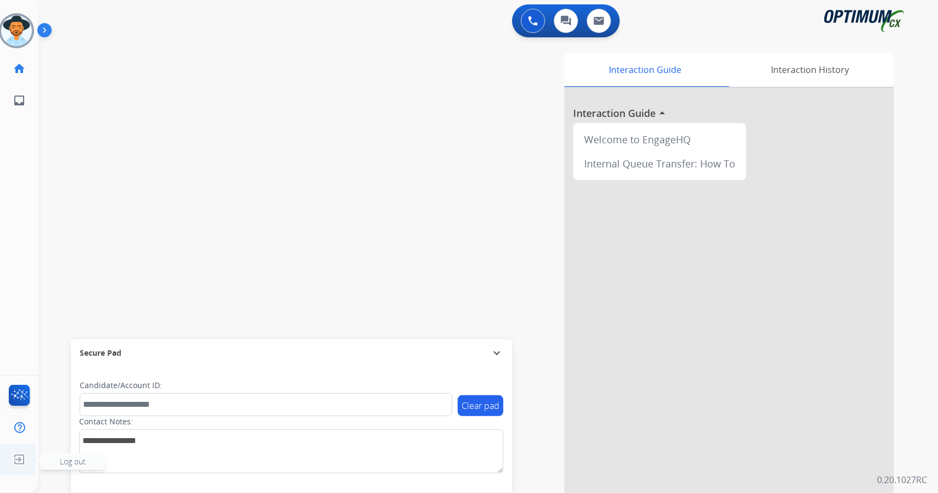
click at [18, 458] on img at bounding box center [19, 459] width 20 height 21
